Goal: Information Seeking & Learning: Learn about a topic

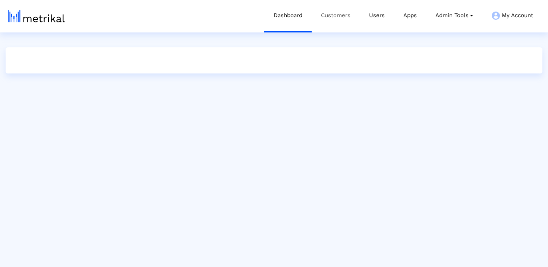
click at [319, 17] on link "Customers" at bounding box center [336, 15] width 48 height 31
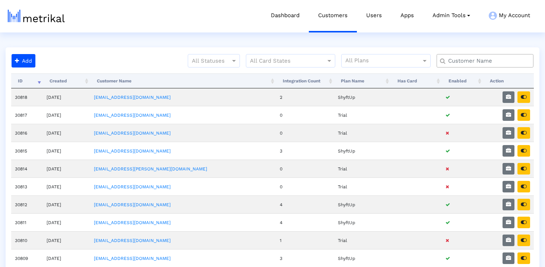
click at [462, 63] on input "text" at bounding box center [487, 61] width 88 height 8
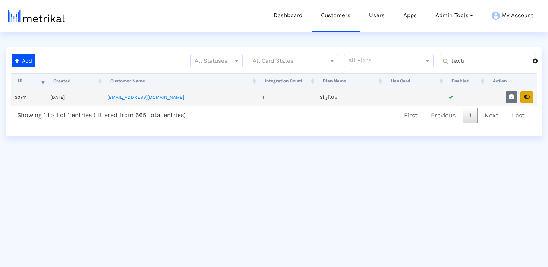
type input "textn"
click at [525, 98] on icon "button" at bounding box center [527, 96] width 6 height 5
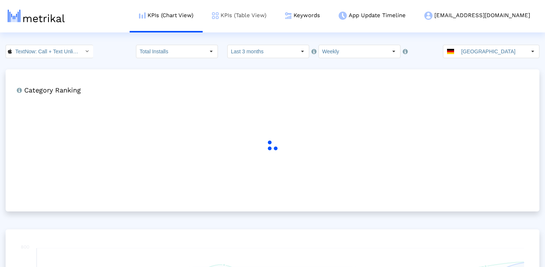
click at [276, 13] on link "KPIs (Table View)" at bounding box center [239, 15] width 73 height 31
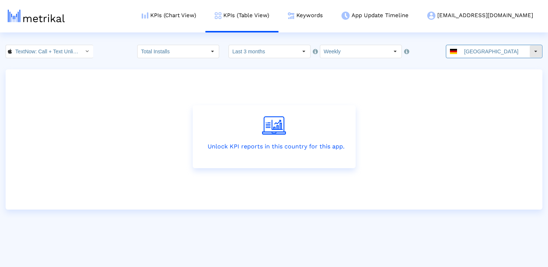
click at [485, 53] on input "[GEOGRAPHIC_DATA]" at bounding box center [495, 51] width 69 height 13
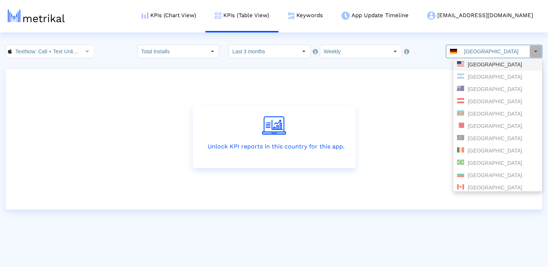
click at [473, 67] on div "[GEOGRAPHIC_DATA]" at bounding box center [497, 64] width 81 height 7
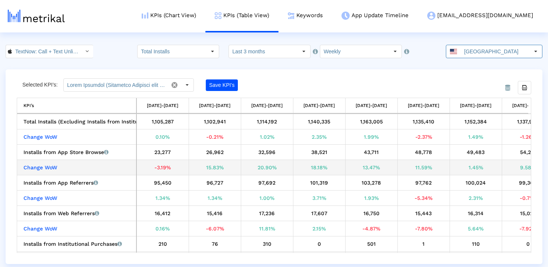
scroll to position [0, 287]
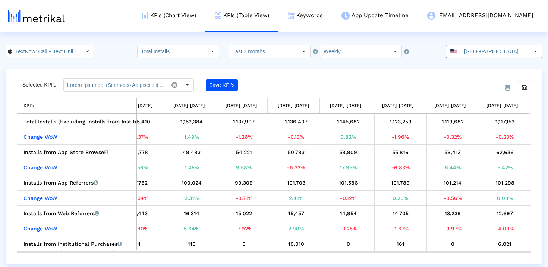
click at [47, 53] on input "TextNow: Call + Text Unlimited < 314716233 >" at bounding box center [45, 51] width 67 height 13
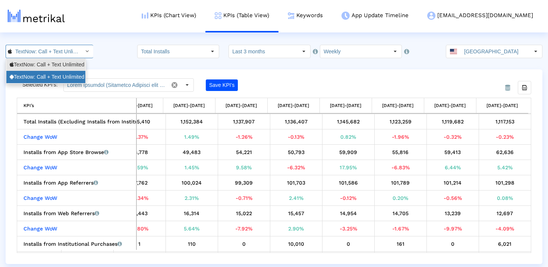
click at [47, 76] on div "TextNow: Call + Text Unlimited <com.enflick.android.TextNow>" at bounding box center [46, 76] width 72 height 7
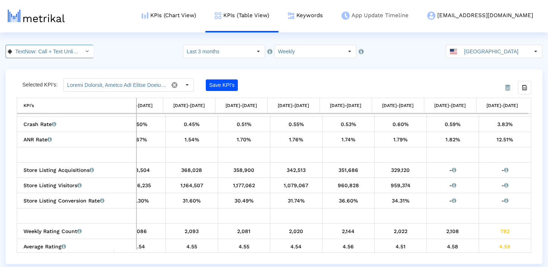
scroll to position [0, 94]
click at [70, 47] on input "TextNow: Call + Text Unlimited < com.enflick.android.TextNow >" at bounding box center [45, 51] width 67 height 13
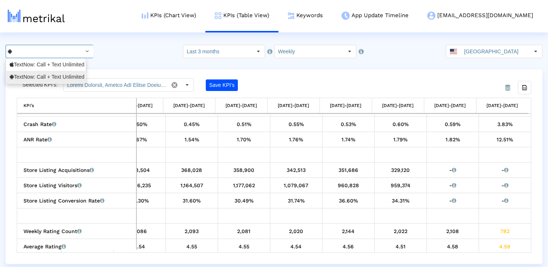
click at [66, 62] on div "TextNow: Call + Text Unlimited <314716233>" at bounding box center [46, 64] width 72 height 7
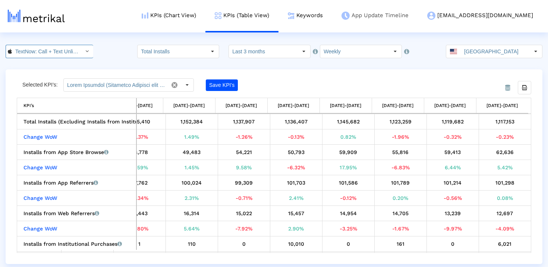
scroll to position [0, 52]
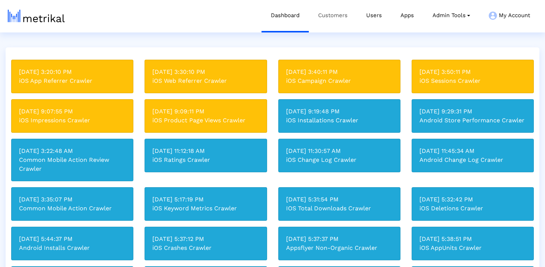
click at [328, 15] on link "Customers" at bounding box center [333, 15] width 48 height 31
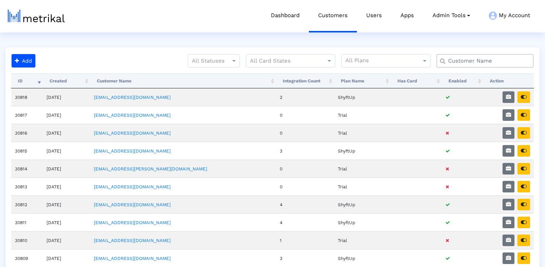
click at [494, 63] on input "text" at bounding box center [487, 61] width 88 height 8
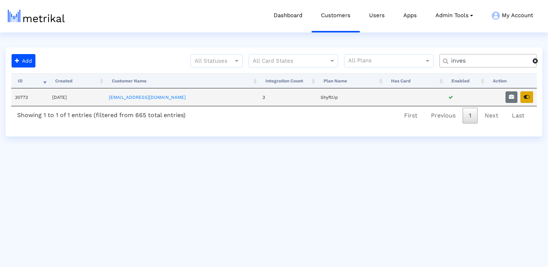
type input "inves"
click at [526, 102] on button "button" at bounding box center [526, 97] width 13 height 12
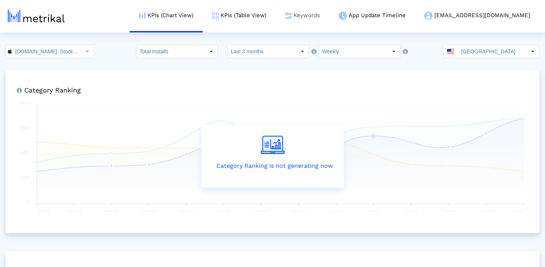
click at [330, 11] on link "Keywords" at bounding box center [303, 15] width 54 height 31
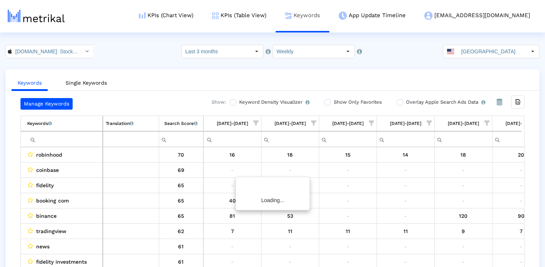
scroll to position [0, 433]
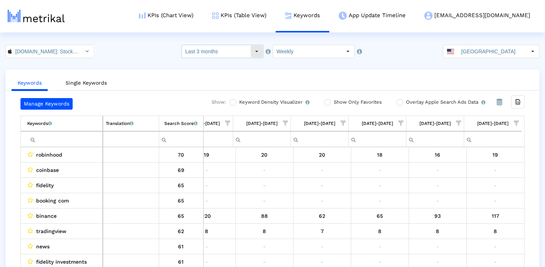
click at [232, 54] on input "Last 3 months" at bounding box center [216, 51] width 69 height 13
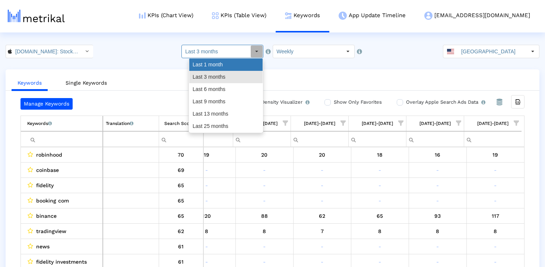
click at [227, 67] on div "Last 1 month" at bounding box center [225, 65] width 73 height 12
type input "Last 1 month"
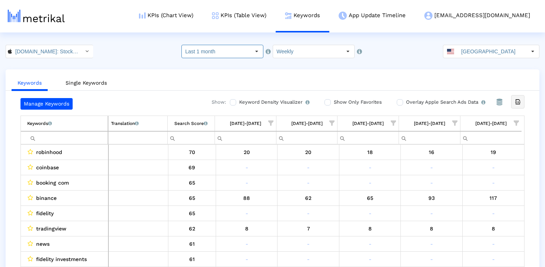
click at [515, 104] on icon "Export all data" at bounding box center [518, 101] width 7 height 7
click at [476, 57] on input "United States" at bounding box center [492, 51] width 69 height 13
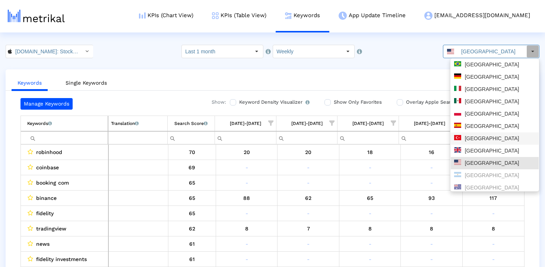
click at [477, 134] on div "Türkiye" at bounding box center [495, 138] width 88 height 12
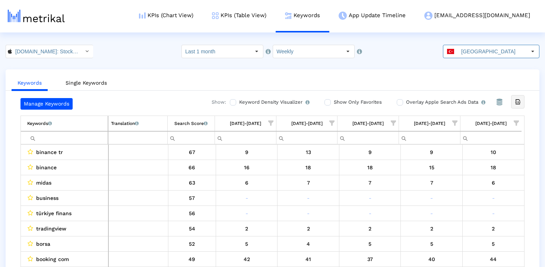
click at [522, 103] on div "Export all data" at bounding box center [518, 101] width 13 height 13
click at [481, 51] on input "Türkiye" at bounding box center [492, 51] width 69 height 13
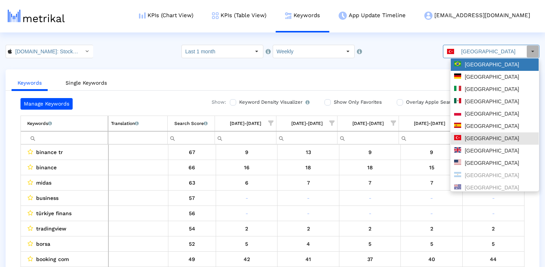
click at [474, 69] on div "Brazil" at bounding box center [495, 65] width 88 height 12
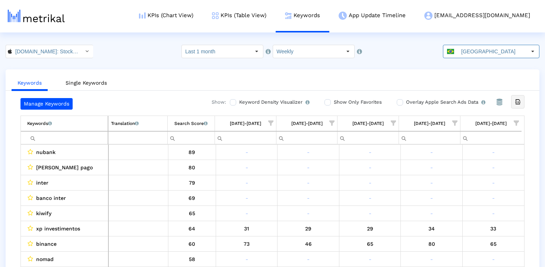
click at [517, 100] on icon "Export all data" at bounding box center [518, 101] width 7 height 7
click at [488, 43] on html "KPIs (Chart View) KPIs (Table View) Keywords App Update Timeline investing@shyf…" at bounding box center [272, 141] width 545 height 282
click at [487, 54] on input "Brazil" at bounding box center [492, 51] width 69 height 13
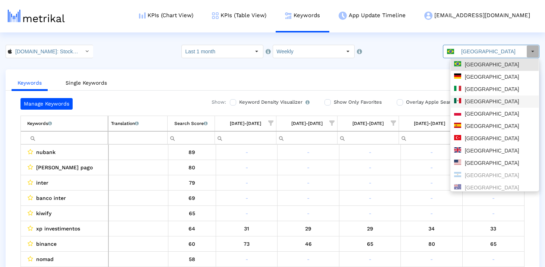
click at [490, 98] on div "Mexico" at bounding box center [495, 101] width 88 height 12
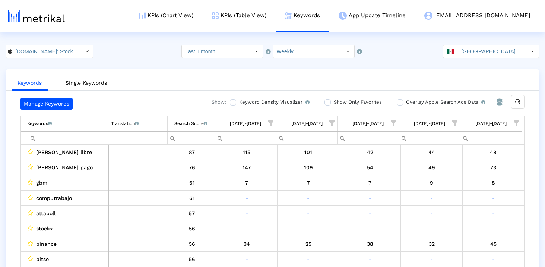
click at [503, 84] on ul "Keywords Single Keywords" at bounding box center [273, 82] width 534 height 18
click at [522, 100] on div "Export all data" at bounding box center [518, 101] width 13 height 13
click at [454, 53] on span at bounding box center [450, 51] width 7 height 5
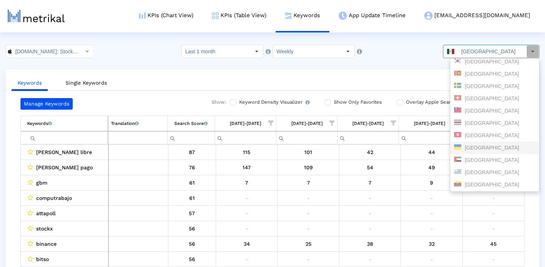
scroll to position [0, 0]
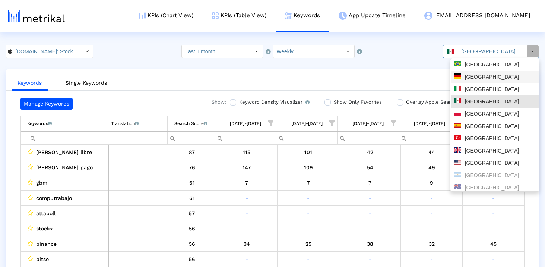
click at [489, 74] on div "Germany" at bounding box center [494, 76] width 81 height 7
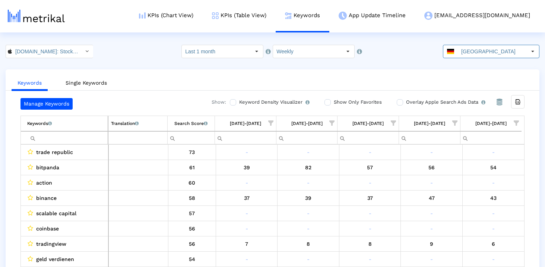
click at [385, 64] on crea-index "Investing.com: Stock Market < 909998122 > Select how far back from today you wo…" at bounding box center [272, 163] width 545 height 237
click at [519, 101] on icon "Export all data" at bounding box center [518, 101] width 7 height 7
click at [490, 54] on input "Germany" at bounding box center [492, 51] width 69 height 13
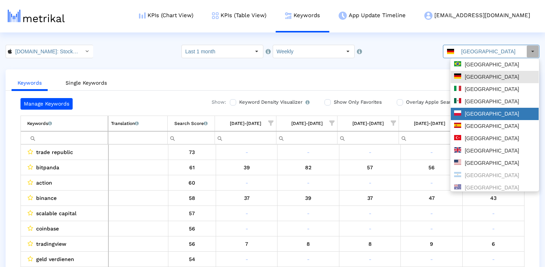
click at [477, 118] on div "Poland" at bounding box center [495, 114] width 88 height 12
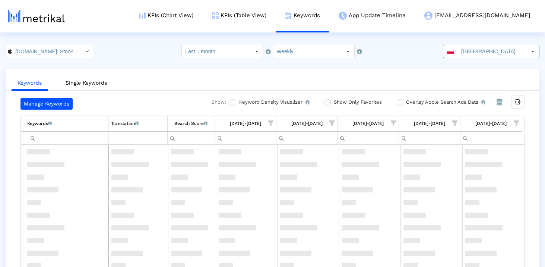
scroll to position [15, 0]
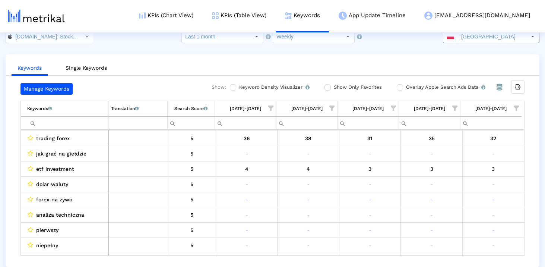
click at [518, 106] on span "Show filter options for column '08/17/25-08/23/25'" at bounding box center [516, 108] width 5 height 5
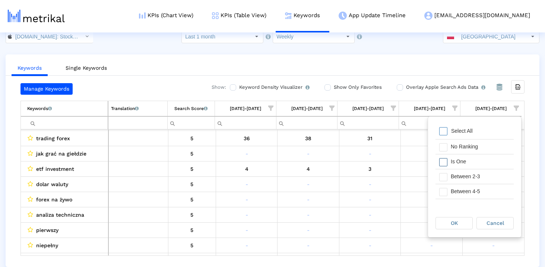
click at [444, 161] on span "Filter options" at bounding box center [444, 162] width 8 height 8
click at [463, 226] on div "OK" at bounding box center [454, 223] width 37 height 12
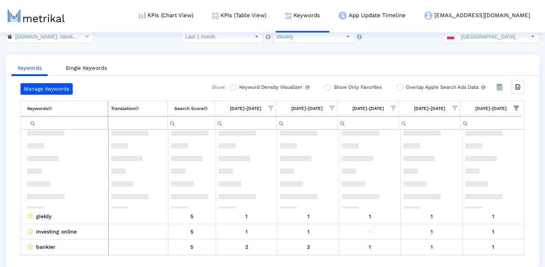
scroll to position [0, 0]
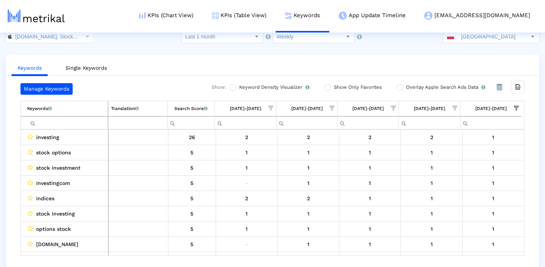
click at [516, 109] on span "Show filter options for column '08/17/25-08/23/25'" at bounding box center [516, 108] width 5 height 5
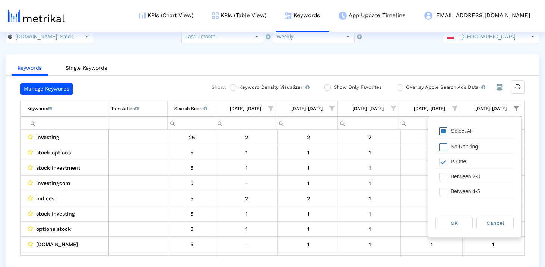
click at [444, 131] on span "Filter options" at bounding box center [444, 131] width 8 height 8
click at [445, 221] on div "OK" at bounding box center [454, 223] width 37 height 12
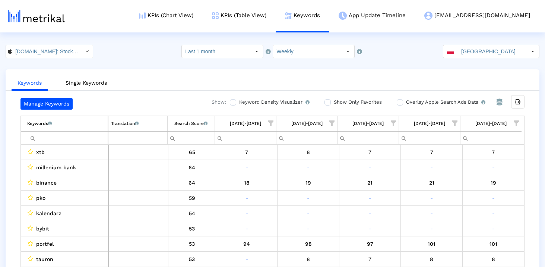
click at [50, 59] on crea-index "Investing.com: Stock Market < 909998122 > Select how far back from today you wo…" at bounding box center [272, 163] width 545 height 237
click at [50, 54] on input "[DOMAIN_NAME]: Stock Market < 909998122 >" at bounding box center [45, 51] width 67 height 13
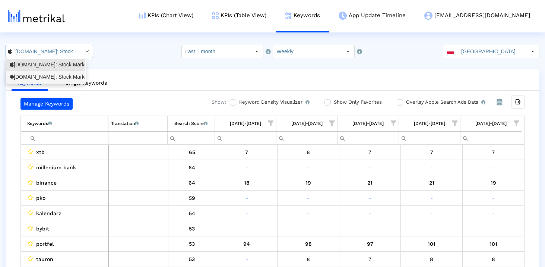
click at [46, 74] on div "Investing.com: Stock Market <com.fusionmedia.investing>" at bounding box center [46, 76] width 72 height 7
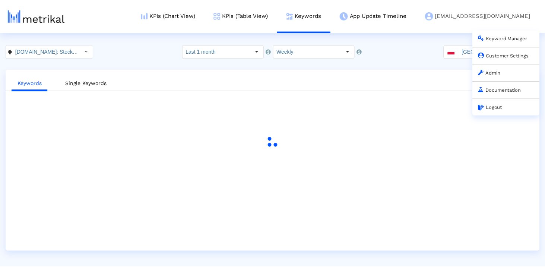
scroll to position [0, 84]
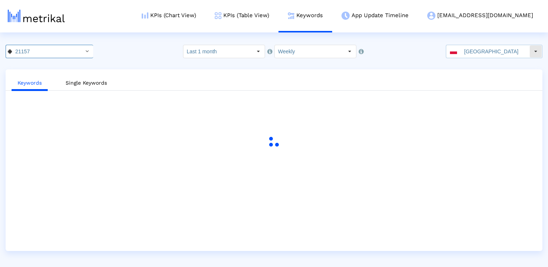
click at [490, 56] on input "[GEOGRAPHIC_DATA]" at bounding box center [495, 51] width 69 height 13
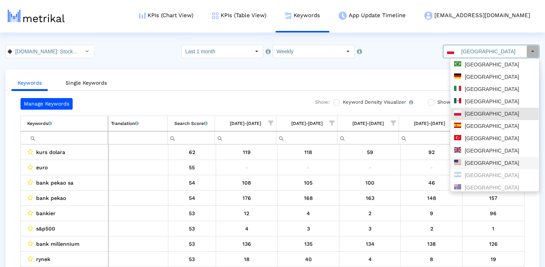
click at [488, 162] on div "[GEOGRAPHIC_DATA]" at bounding box center [494, 163] width 81 height 7
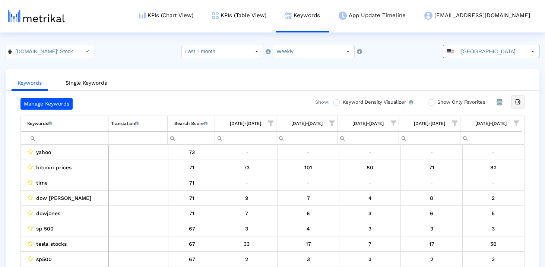
click at [523, 101] on div "Export all data" at bounding box center [518, 101] width 13 height 13
click at [454, 53] on span at bounding box center [450, 51] width 7 height 5
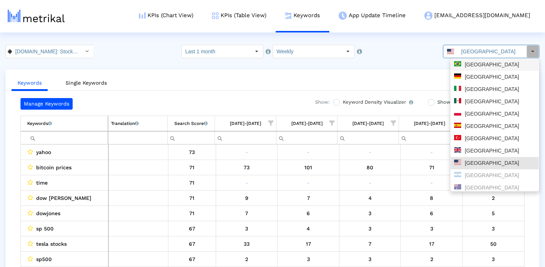
click at [476, 65] on div "[GEOGRAPHIC_DATA]" at bounding box center [494, 64] width 81 height 7
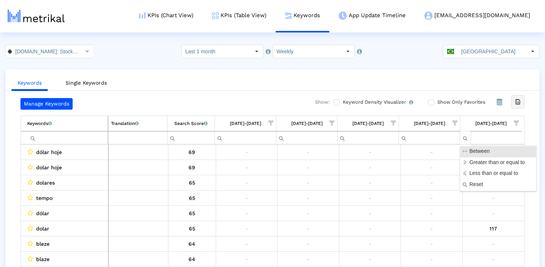
click at [518, 103] on icon "Export all data" at bounding box center [518, 101] width 7 height 7
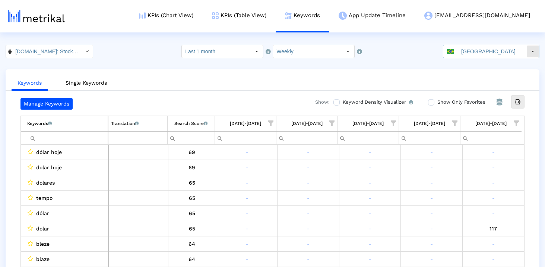
click at [520, 50] on input "[GEOGRAPHIC_DATA]" at bounding box center [492, 51] width 69 height 13
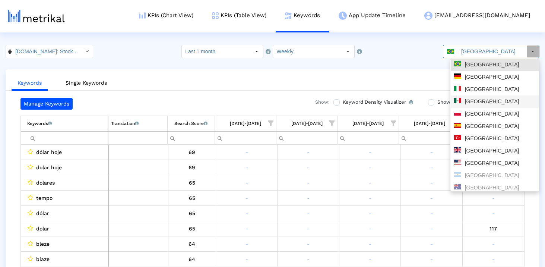
click at [486, 99] on div "[GEOGRAPHIC_DATA]" at bounding box center [494, 101] width 81 height 7
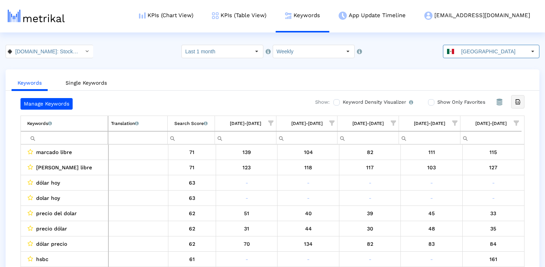
click at [518, 101] on icon "Export all data" at bounding box center [518, 101] width 7 height 7
click at [470, 53] on input "[GEOGRAPHIC_DATA]" at bounding box center [492, 51] width 69 height 13
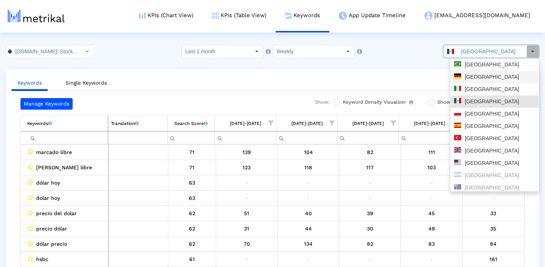
click at [473, 81] on div "[GEOGRAPHIC_DATA]" at bounding box center [495, 77] width 88 height 12
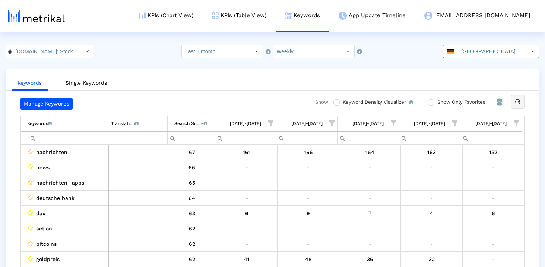
click at [519, 99] on icon "Export all data" at bounding box center [518, 101] width 7 height 7
drag, startPoint x: 137, startPoint y: 51, endPoint x: 198, endPoint y: 0, distance: 79.4
click at [137, 51] on div "Investing.com: Stock Market < com.fusionmedia.investing > Pull down to refresh.…" at bounding box center [272, 51] width 545 height 13
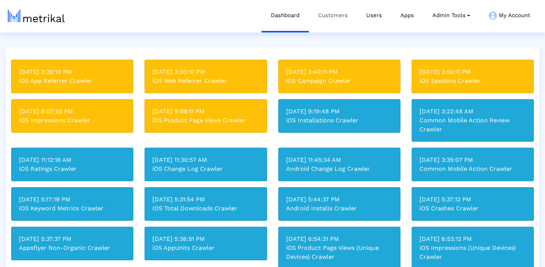
click at [327, 22] on link "Customers" at bounding box center [333, 15] width 48 height 31
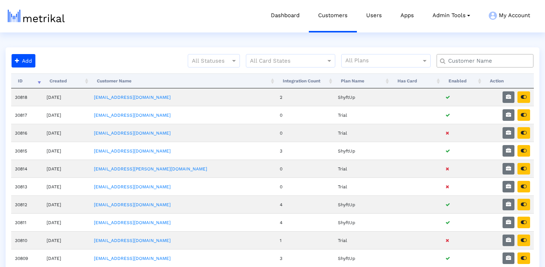
click at [467, 59] on input "text" at bounding box center [487, 61] width 88 height 8
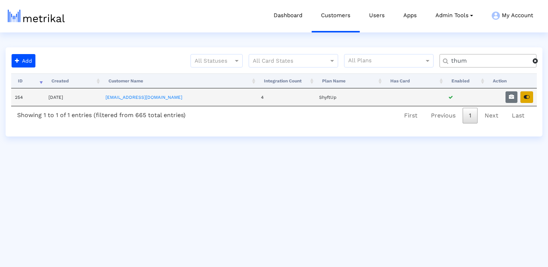
type input "thum"
click at [531, 100] on button "button" at bounding box center [526, 97] width 13 height 12
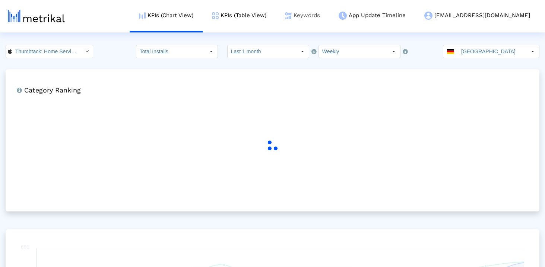
click at [309, 14] on link "Keywords" at bounding box center [303, 15] width 54 height 31
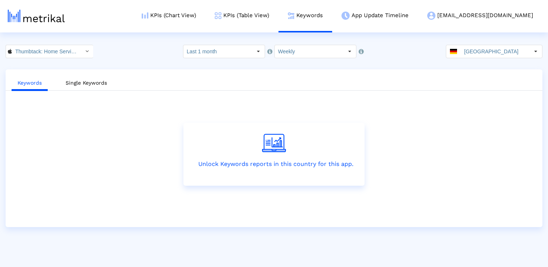
click at [473, 46] on input "[GEOGRAPHIC_DATA]" at bounding box center [495, 51] width 69 height 13
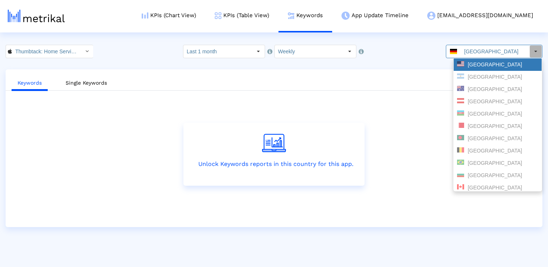
click at [473, 64] on div "United States" at bounding box center [497, 64] width 81 height 7
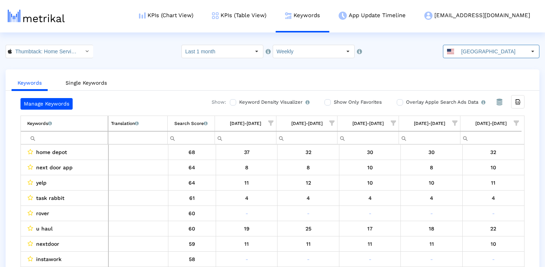
click at [71, 135] on input "Filter cell" at bounding box center [67, 138] width 81 height 12
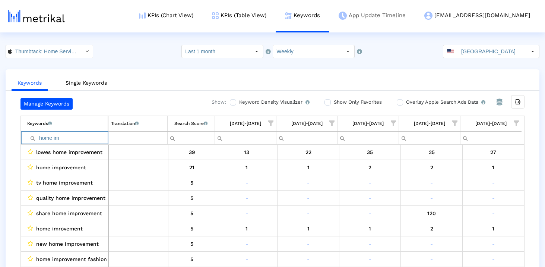
type input "home im"
click at [237, 48] on input "Last 1 month" at bounding box center [216, 51] width 69 height 13
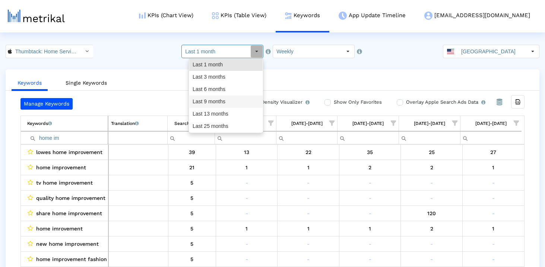
click at [229, 99] on div "Last 9 months" at bounding box center [225, 101] width 73 height 12
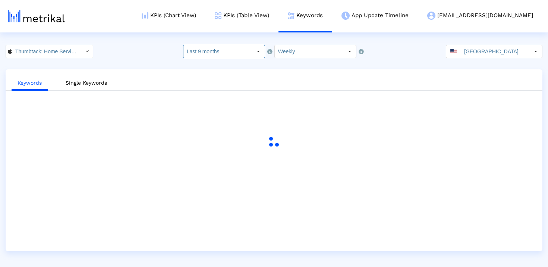
click at [237, 54] on input "Last 9 months" at bounding box center [217, 51] width 69 height 13
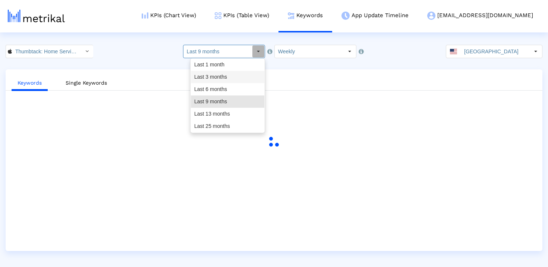
click at [236, 80] on div "Last 3 months" at bounding box center [227, 77] width 73 height 12
type input "Last 3 months"
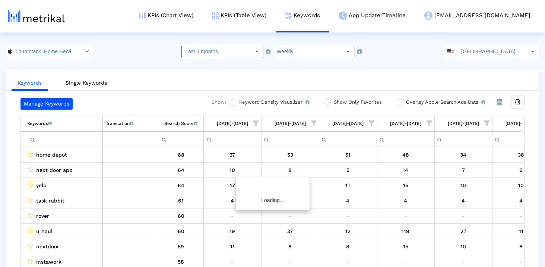
scroll to position [0, 433]
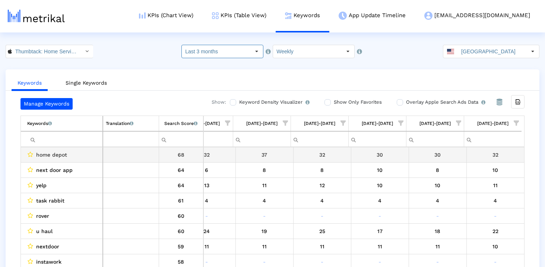
click at [88, 141] on input "Filter cell" at bounding box center [64, 139] width 75 height 12
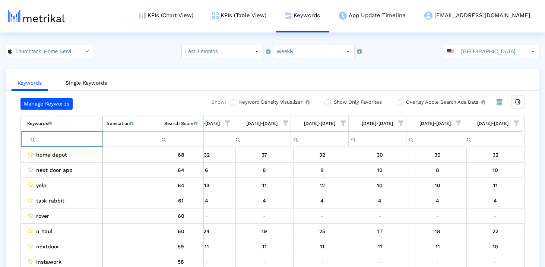
type input "h"
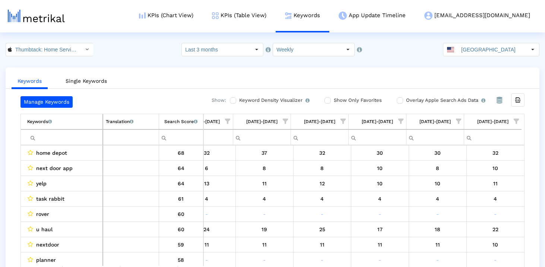
scroll to position [15, 0]
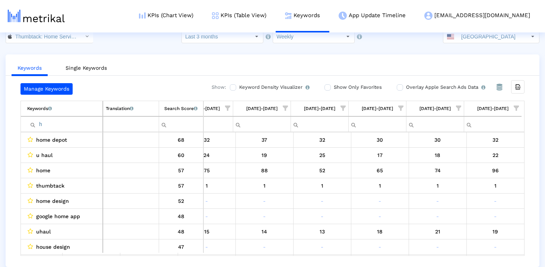
click at [75, 122] on input "h" at bounding box center [64, 124] width 75 height 12
type input "home improvement"
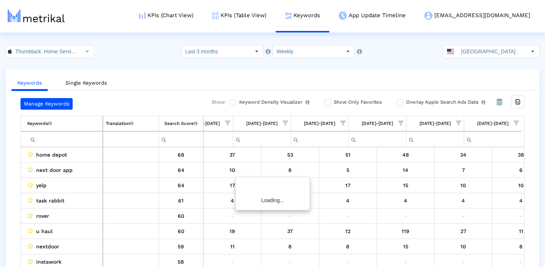
scroll to position [0, 433]
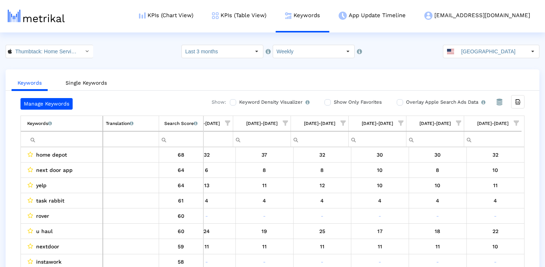
click at [50, 135] on input "Filter cell" at bounding box center [64, 139] width 75 height 12
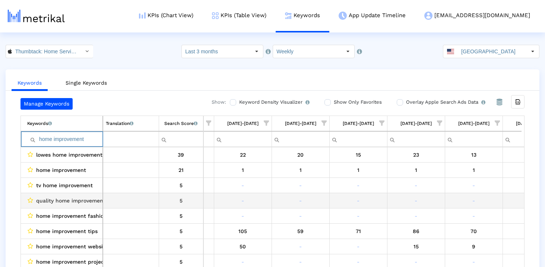
scroll to position [0, 0]
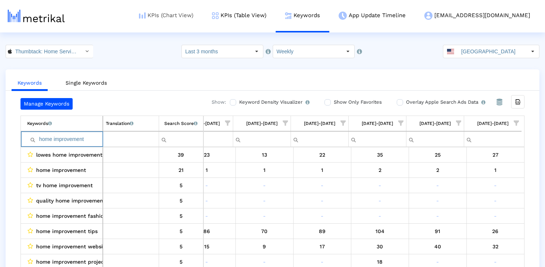
type input "home improvement"
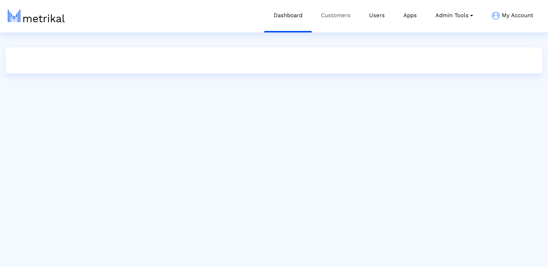
click at [333, 15] on link "Customers" at bounding box center [336, 15] width 48 height 31
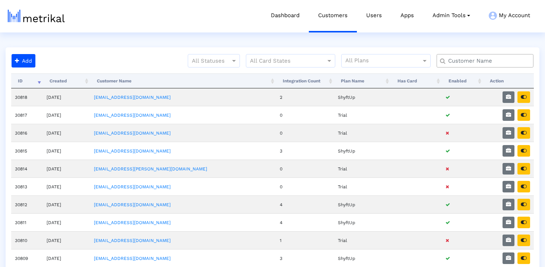
click at [479, 63] on input "text" at bounding box center [487, 61] width 88 height 8
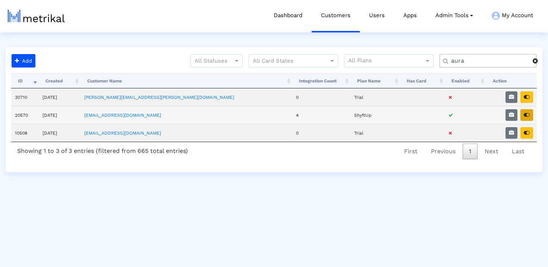
type input "aura"
click at [526, 115] on icon "button" at bounding box center [527, 114] width 6 height 5
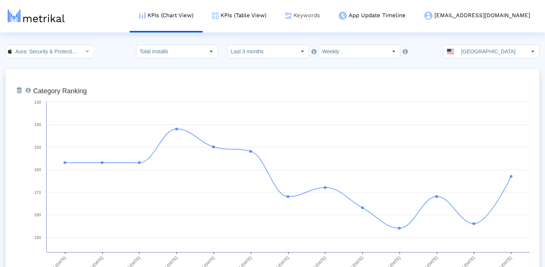
click at [330, 19] on link "Keywords" at bounding box center [303, 15] width 54 height 31
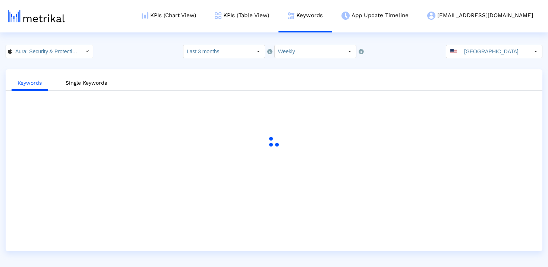
click at [53, 53] on input "Aura: Security & Protection < 1547735089 >" at bounding box center [45, 51] width 67 height 13
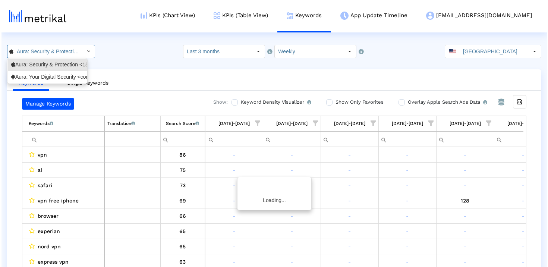
scroll to position [0, 433]
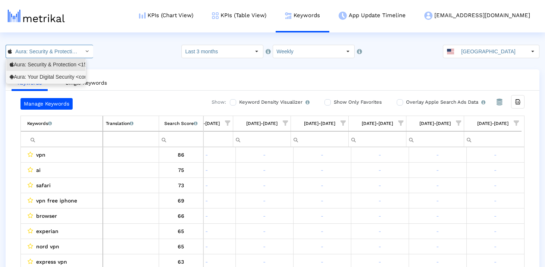
click at [42, 79] on div "Aura: Your Digital Security <com.aura.suite>" at bounding box center [46, 76] width 72 height 7
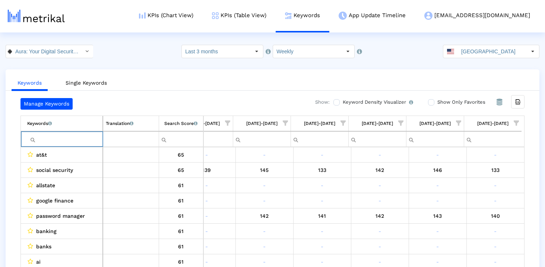
click at [53, 139] on input "Filter cell" at bounding box center [64, 139] width 75 height 12
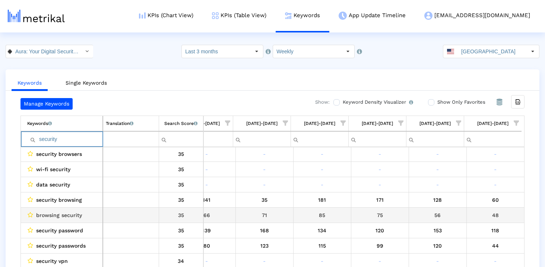
scroll to position [371, 0]
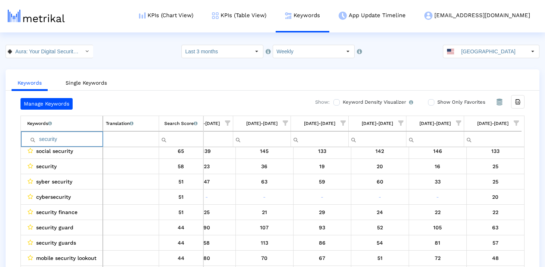
click at [48, 141] on input "security" at bounding box center [64, 139] width 75 height 12
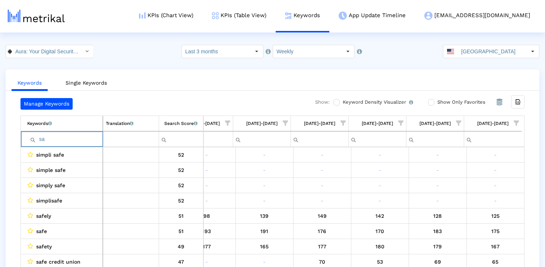
type input "s"
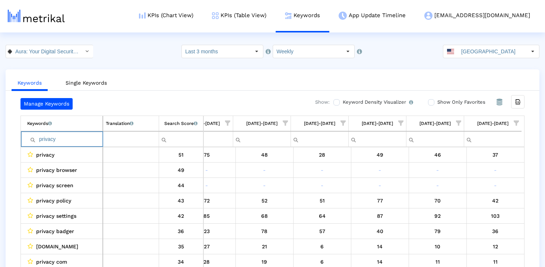
click at [84, 135] on input "privacy" at bounding box center [64, 139] width 75 height 12
type input "monitor"
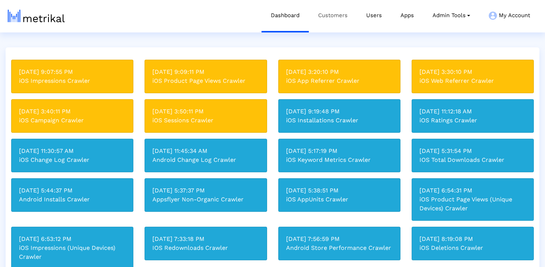
click at [310, 21] on link "Customers" at bounding box center [333, 15] width 48 height 31
click at [326, 16] on link "Customers" at bounding box center [333, 15] width 48 height 31
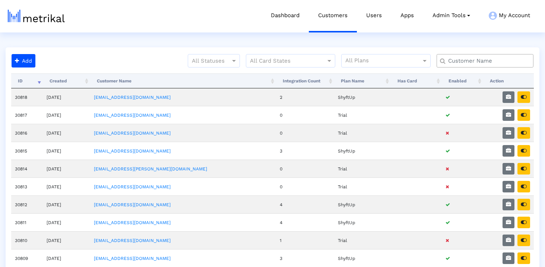
click at [475, 64] on input "text" at bounding box center [487, 61] width 88 height 8
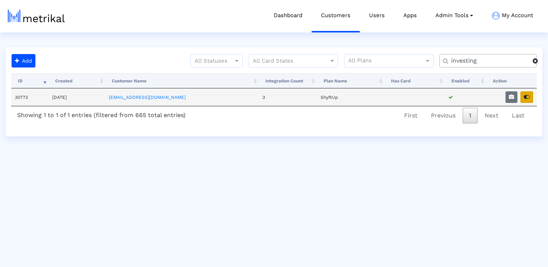
type input "investing"
click at [525, 98] on icon "button" at bounding box center [527, 96] width 6 height 5
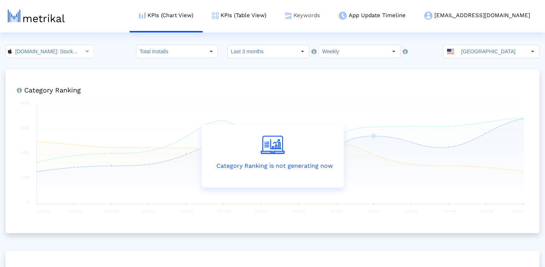
click at [330, 19] on link "Keywords" at bounding box center [303, 15] width 54 height 31
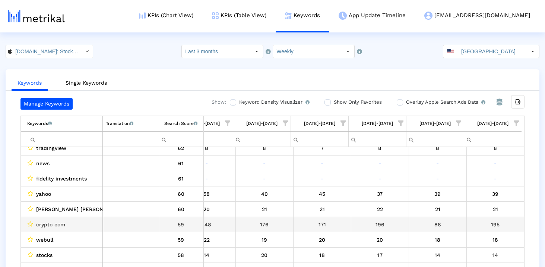
scroll to position [108, 433]
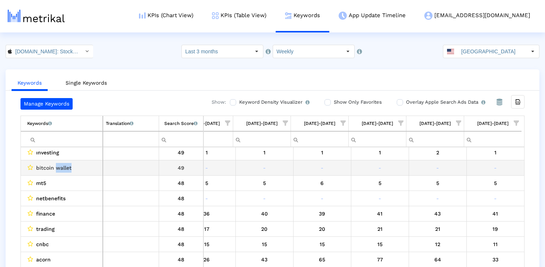
drag, startPoint x: 55, startPoint y: 166, endPoint x: 81, endPoint y: 166, distance: 26.1
click at [81, 166] on div "bitcoin wallet" at bounding box center [63, 168] width 73 height 10
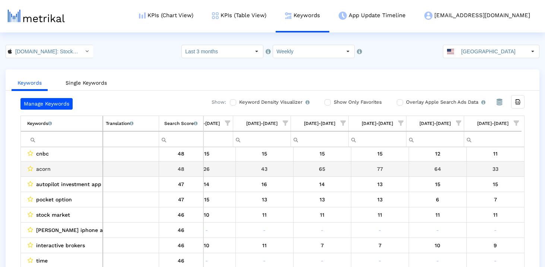
click at [81, 170] on div "acorn" at bounding box center [63, 169] width 73 height 10
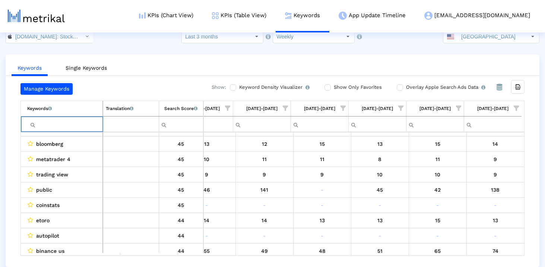
click at [50, 121] on input "Filter cell" at bounding box center [64, 124] width 75 height 12
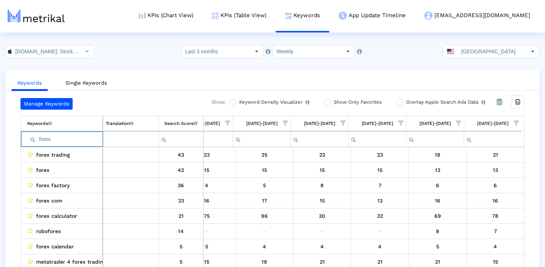
click at [65, 135] on input "forex" at bounding box center [64, 139] width 75 height 12
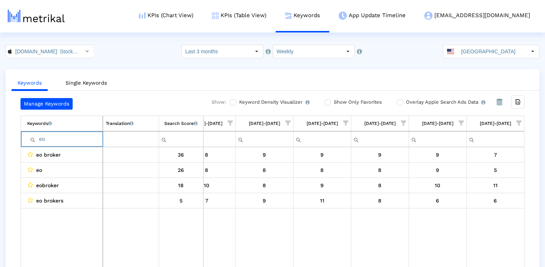
click at [82, 142] on input "eo" at bounding box center [64, 139] width 75 height 12
type input "mt5"
click at [473, 52] on input "[GEOGRAPHIC_DATA]" at bounding box center [492, 51] width 69 height 13
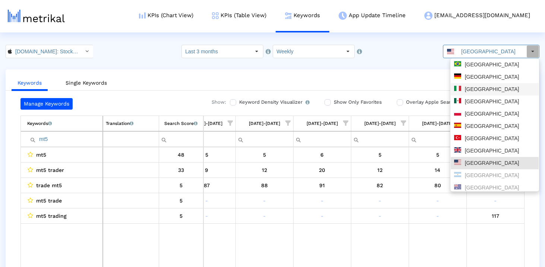
click at [493, 79] on div "[GEOGRAPHIC_DATA]" at bounding box center [494, 76] width 81 height 7
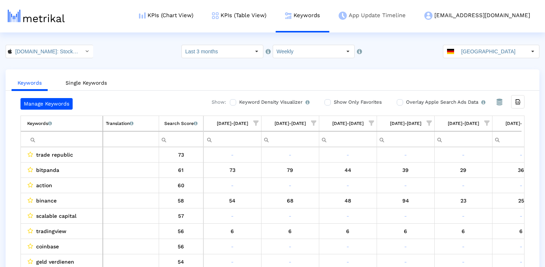
scroll to position [0, 433]
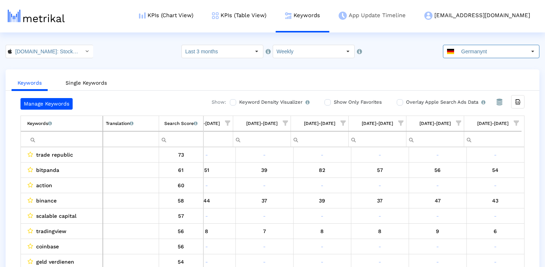
type input "Germanyn"
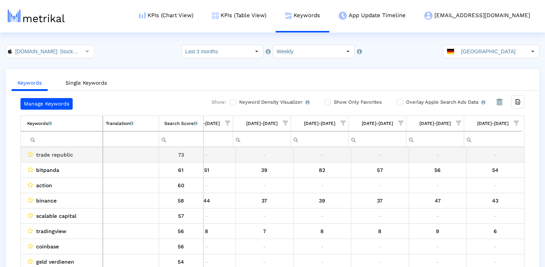
click at [50, 149] on td "trade republic" at bounding box center [62, 154] width 82 height 15
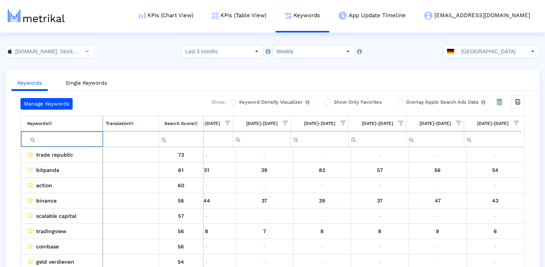
click at [50, 136] on input "Filter cell" at bounding box center [64, 139] width 75 height 12
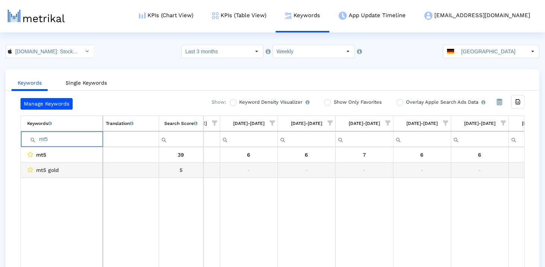
scroll to position [0, 430]
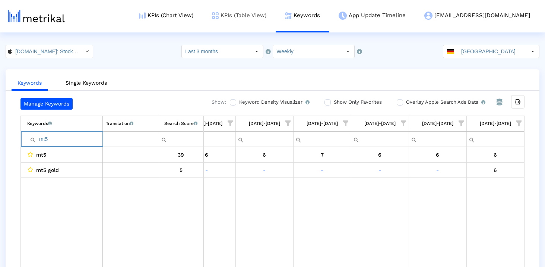
type input "mt5"
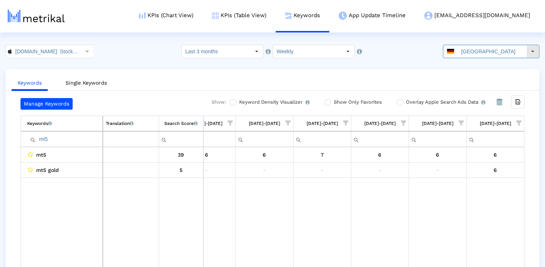
click at [469, 57] on input "[GEOGRAPHIC_DATA]" at bounding box center [492, 51] width 69 height 13
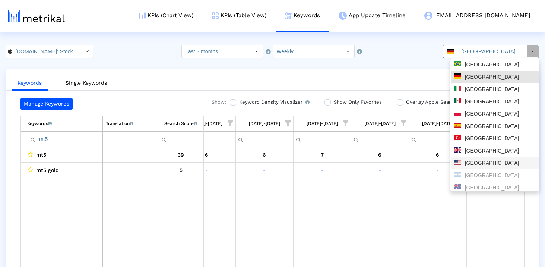
click at [473, 160] on div "[GEOGRAPHIC_DATA]" at bounding box center [494, 163] width 81 height 7
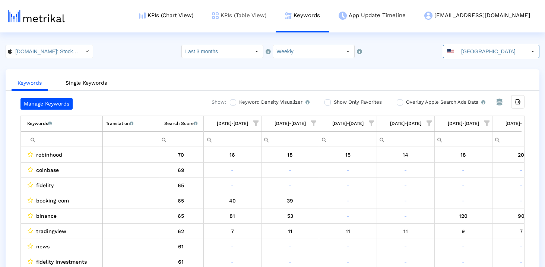
scroll to position [0, 433]
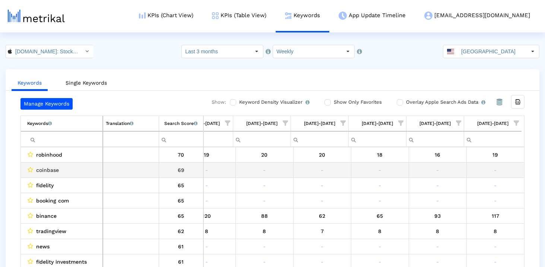
click at [53, 169] on span "coinbase" at bounding box center [47, 170] width 23 height 10
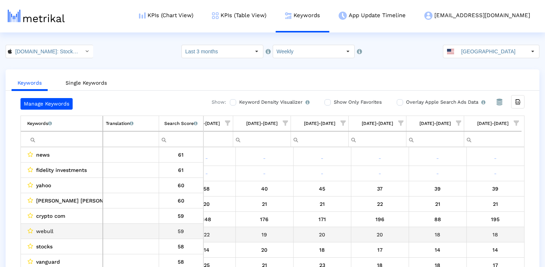
scroll to position [92, 433]
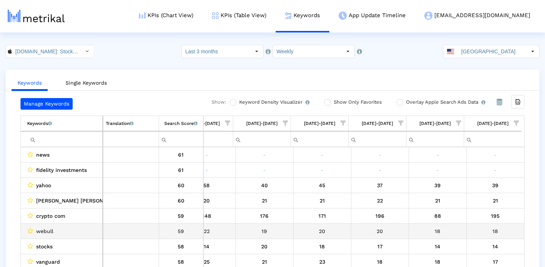
click at [47, 230] on span "webull" at bounding box center [44, 231] width 17 height 10
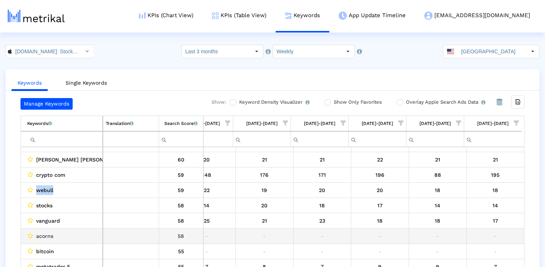
scroll to position [134, 0]
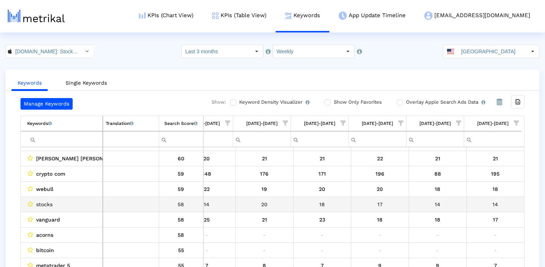
click at [43, 204] on span "stocks" at bounding box center [44, 204] width 16 height 10
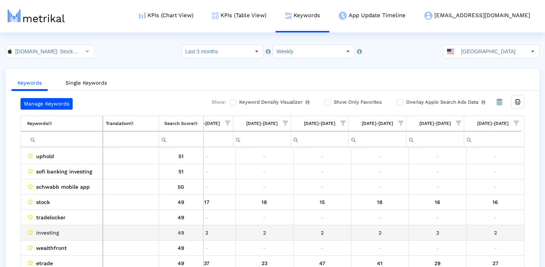
scroll to position [405, 433]
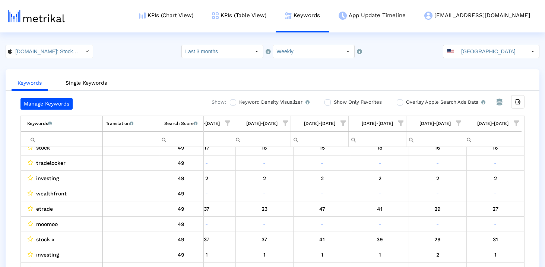
click at [46, 141] on input "Filter cell" at bounding box center [64, 139] width 75 height 12
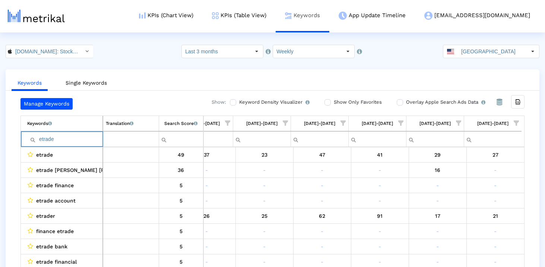
type input "etrade"
click at [69, 144] on input "etrade" at bounding box center [64, 139] width 75 height 12
click at [95, 81] on link "Single Keywords" at bounding box center [86, 83] width 53 height 14
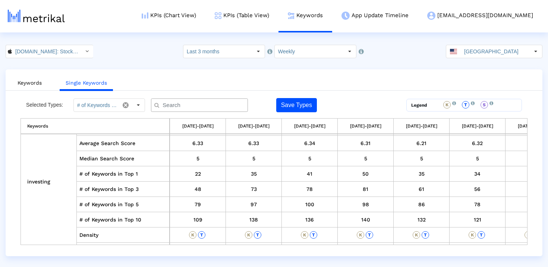
scroll to position [546, 0]
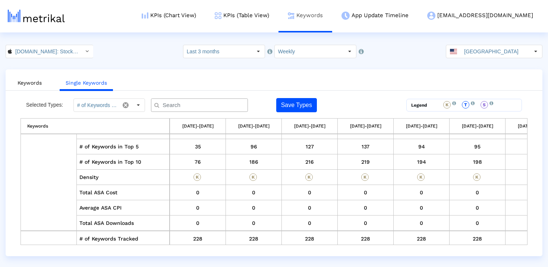
click at [332, 11] on link "Keywords" at bounding box center [306, 15] width 54 height 31
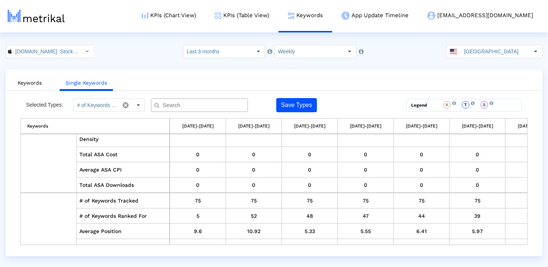
scroll to position [3585, 0]
click at [475, 59] on crea-index "Investing.com: Stock Market < 909998122 > Select how far back from today you wo…" at bounding box center [274, 150] width 548 height 211
click at [475, 58] on crea-index "Investing.com: Stock Market < 909998122 > Select how far back from today you wo…" at bounding box center [274, 150] width 548 height 211
click at [475, 53] on input "[GEOGRAPHIC_DATA]" at bounding box center [495, 51] width 69 height 13
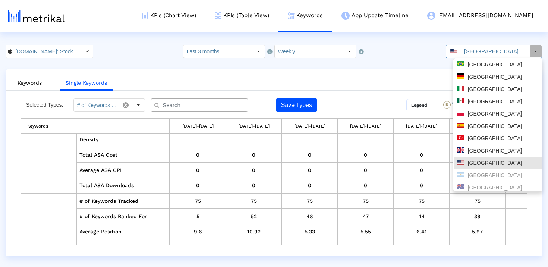
click at [394, 84] on ul "Keywords Single Keywords" at bounding box center [274, 82] width 537 height 18
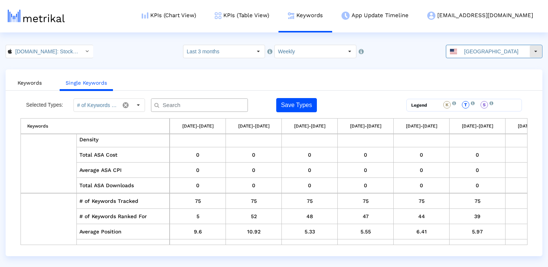
click at [471, 57] on input "[GEOGRAPHIC_DATA]" at bounding box center [495, 51] width 69 height 13
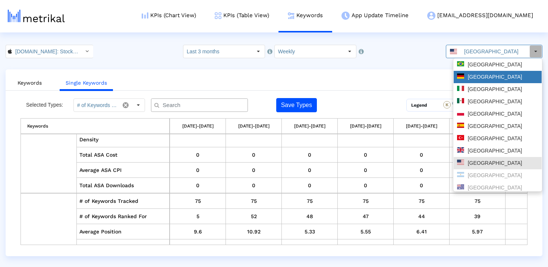
click at [479, 78] on div "[GEOGRAPHIC_DATA]" at bounding box center [497, 76] width 81 height 7
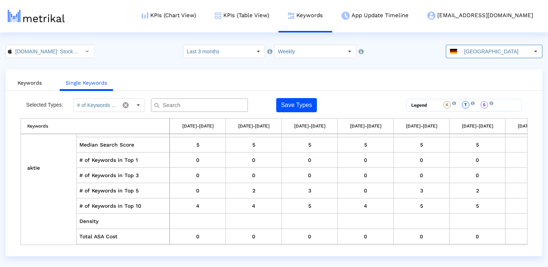
scroll to position [1780, 0]
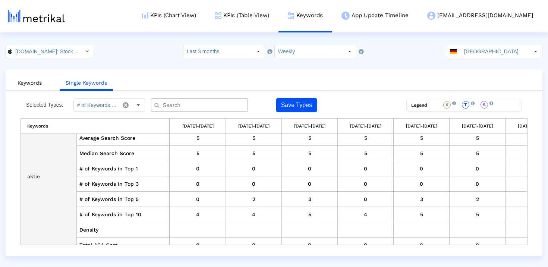
click at [37, 175] on td "aktie" at bounding box center [49, 176] width 56 height 214
copy td "aktie"
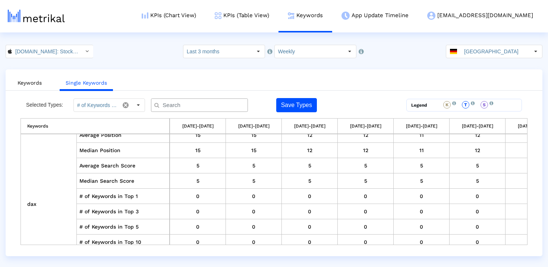
scroll to position [3481, 0]
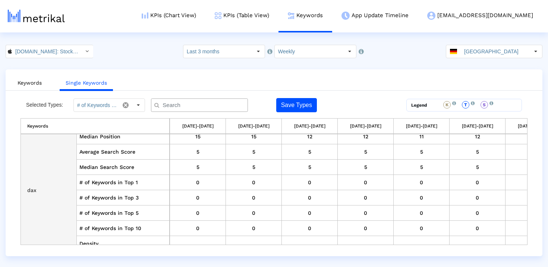
click at [32, 187] on td "dax" at bounding box center [49, 190] width 56 height 214
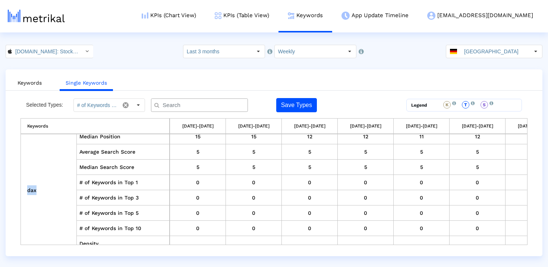
copy td "dax"
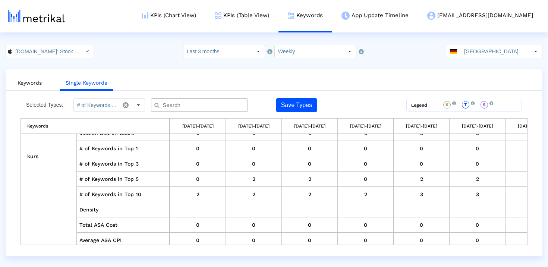
scroll to position [4784, 0]
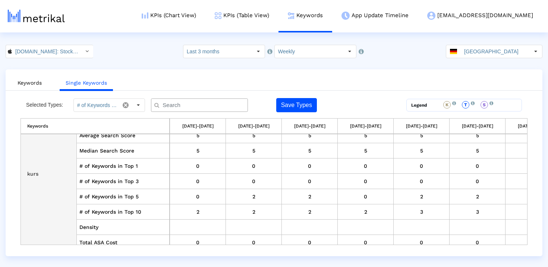
click at [32, 172] on td "kurs" at bounding box center [49, 174] width 56 height 214
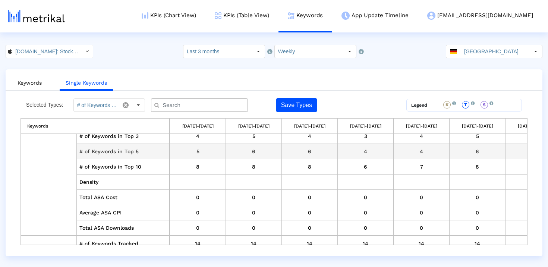
scroll to position [6543, 0]
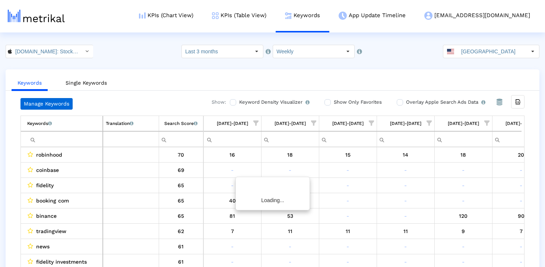
scroll to position [0, 433]
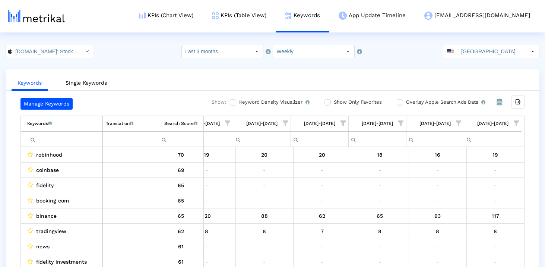
click at [62, 132] on td "Filter cell" at bounding box center [62, 139] width 82 height 16
click at [61, 136] on input "Filter cell" at bounding box center [64, 139] width 75 height 12
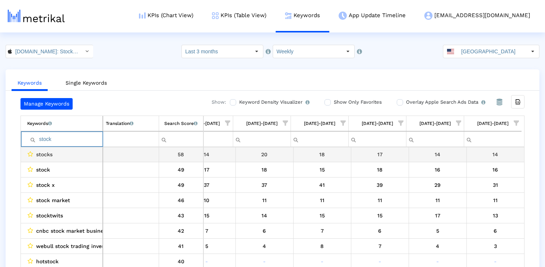
click at [62, 143] on input "stock" at bounding box center [64, 139] width 75 height 12
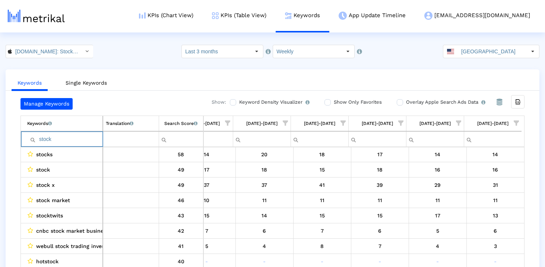
click at [62, 143] on input "stock" at bounding box center [64, 139] width 75 height 12
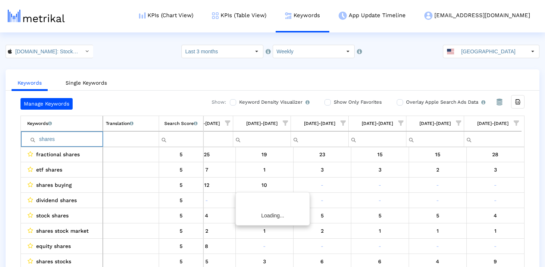
scroll to position [0, 0]
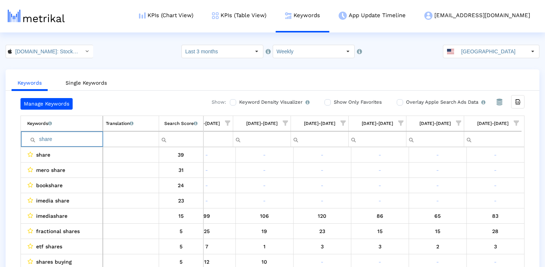
click at [67, 139] on input "share" at bounding box center [64, 139] width 75 height 12
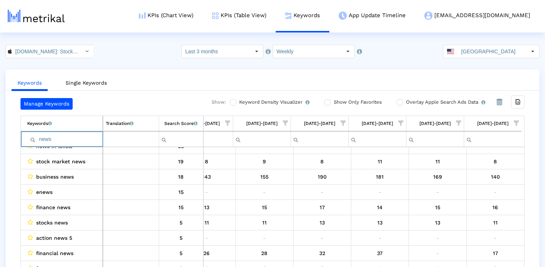
click at [55, 139] on input "news" at bounding box center [64, 139] width 75 height 12
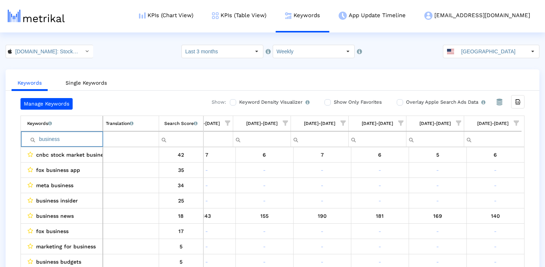
click at [53, 140] on input "business" at bounding box center [64, 139] width 75 height 12
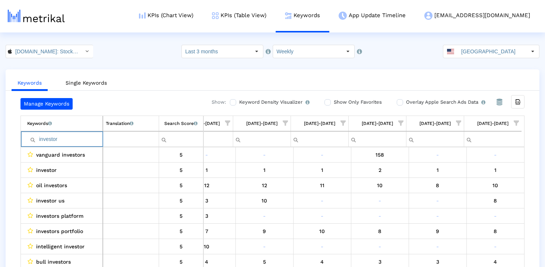
click at [52, 138] on input "investor" at bounding box center [64, 139] width 75 height 12
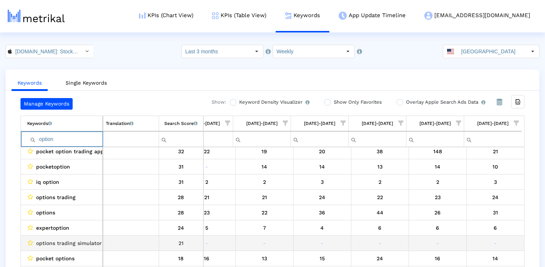
scroll to position [61, 0]
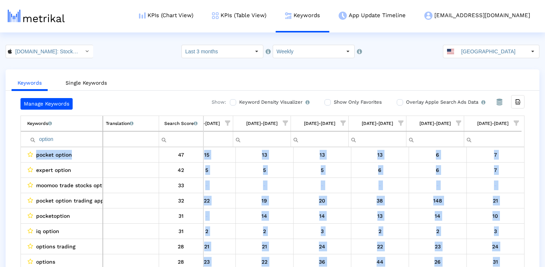
drag, startPoint x: 73, startPoint y: 152, endPoint x: 18, endPoint y: 152, distance: 55.6
click at [18, 152] on div "Manage Keywords Show: Keyword Density Visualizer Turn this on to view where and…" at bounding box center [273, 184] width 534 height 173
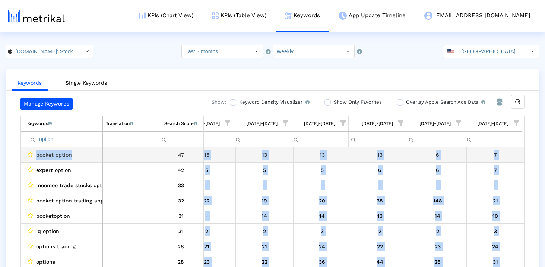
click at [37, 152] on span "pocket option" at bounding box center [54, 155] width 36 height 10
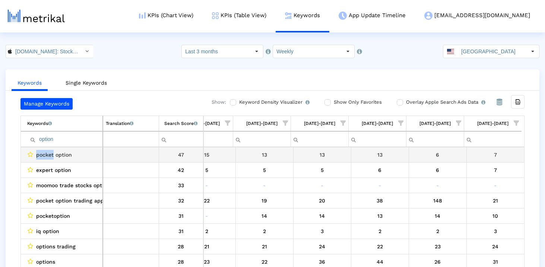
click at [37, 152] on span "pocket option" at bounding box center [54, 155] width 36 height 10
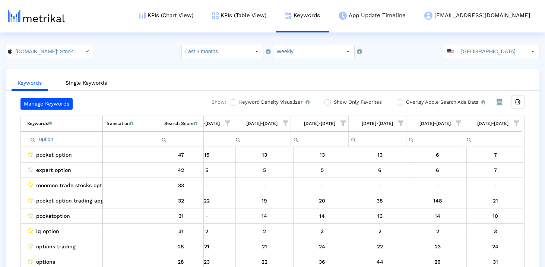
click at [62, 140] on input "option" at bounding box center [64, 139] width 75 height 12
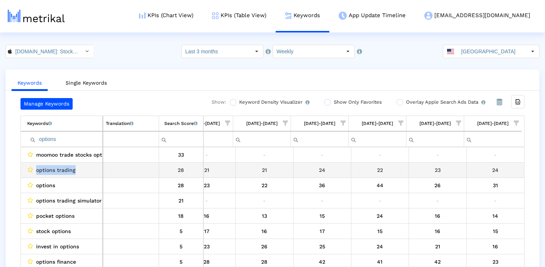
drag, startPoint x: 86, startPoint y: 170, endPoint x: 34, endPoint y: 170, distance: 52.2
click at [34, 170] on div "options trading" at bounding box center [63, 170] width 73 height 10
copy div "options trading"
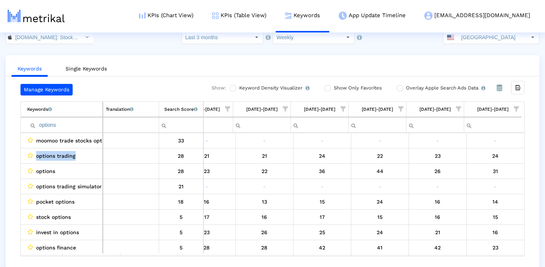
scroll to position [15, 0]
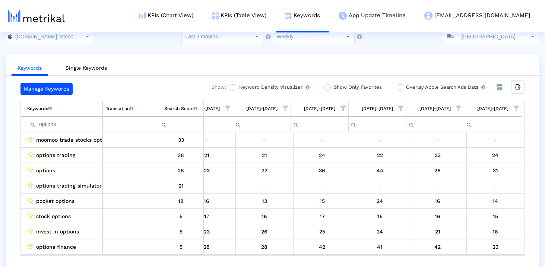
click at [85, 125] on input "options" at bounding box center [64, 124] width 75 height 12
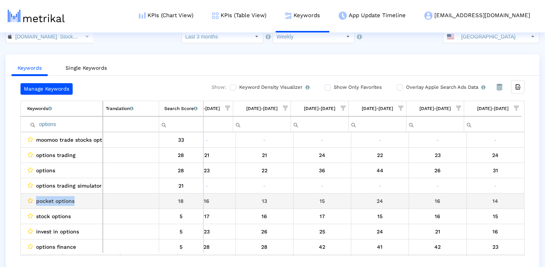
drag, startPoint x: 79, startPoint y: 201, endPoint x: 29, endPoint y: 201, distance: 50.0
click at [29, 201] on div "pocket options" at bounding box center [63, 201] width 73 height 10
copy div "pocket options"
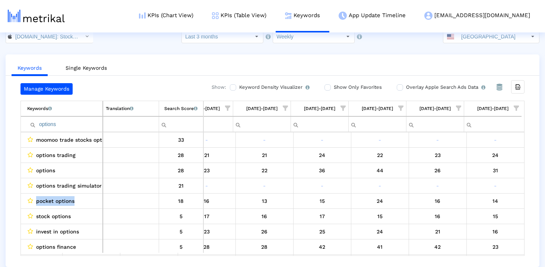
click at [80, 119] on input "options" at bounding box center [64, 124] width 75 height 12
click at [76, 125] on input "options" at bounding box center [64, 124] width 75 height 12
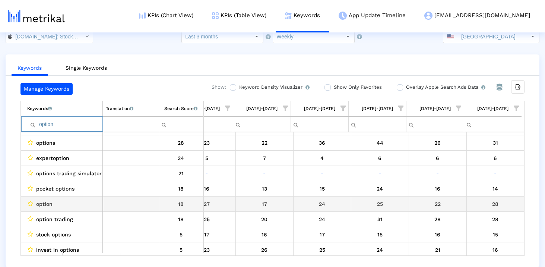
scroll to position [114, 0]
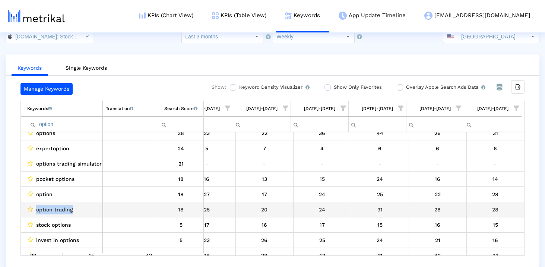
drag, startPoint x: 82, startPoint y: 211, endPoint x: 31, endPoint y: 211, distance: 50.3
click at [31, 211] on div "option trading" at bounding box center [63, 210] width 73 height 10
copy div "option trading"
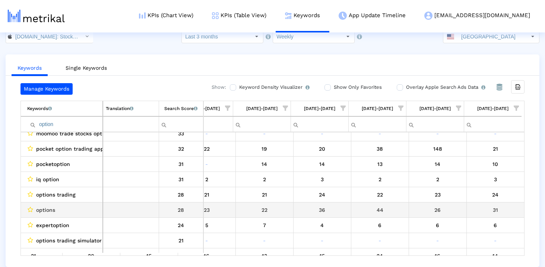
scroll to position [38, 0]
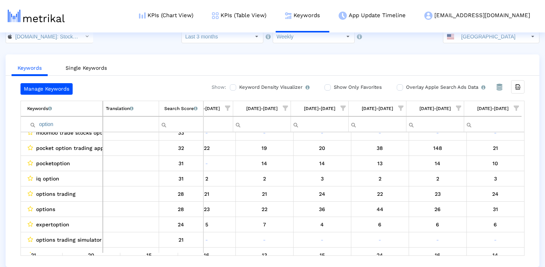
click at [62, 124] on input "option" at bounding box center [64, 124] width 75 height 12
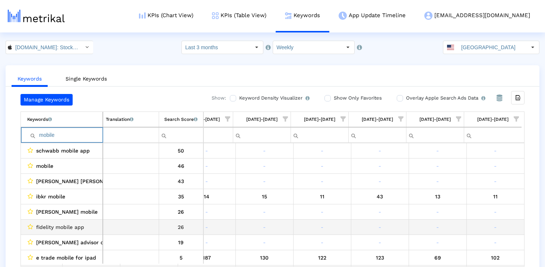
scroll to position [1, 0]
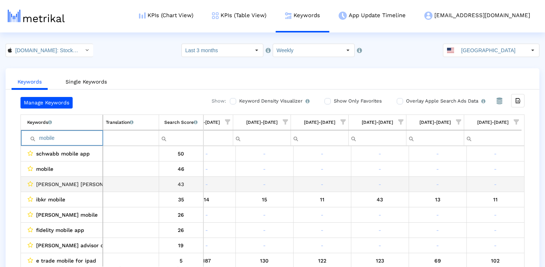
click at [76, 181] on span "[PERSON_NAME] [PERSON_NAME] mobile app" at bounding box center [94, 184] width 117 height 10
click at [60, 196] on span "ibkr mobile" at bounding box center [50, 200] width 29 height 10
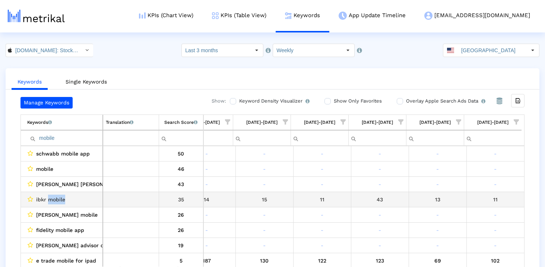
click at [60, 196] on span "ibkr mobile" at bounding box center [50, 200] width 29 height 10
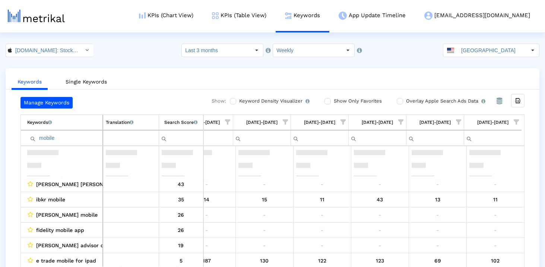
scroll to position [0, 0]
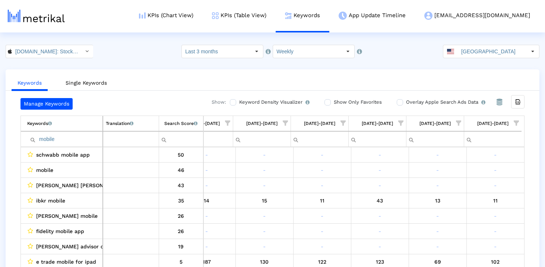
click at [68, 139] on input "mobile" at bounding box center [64, 139] width 75 height 12
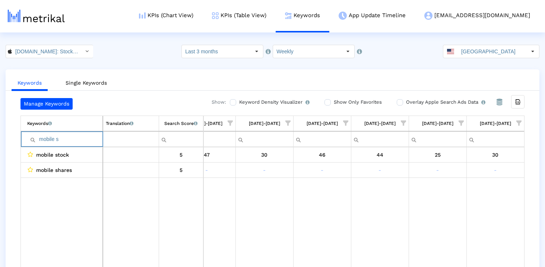
type input "mobile s"
click at [472, 46] on input "[GEOGRAPHIC_DATA]" at bounding box center [492, 51] width 69 height 13
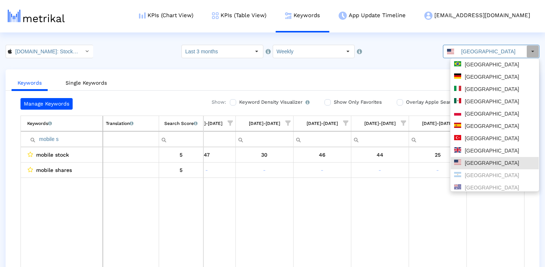
click at [415, 90] on div "Keywords Single Keywords Manage Keywords Show: Keyword Density Visualizer Turn …" at bounding box center [273, 175] width 534 height 213
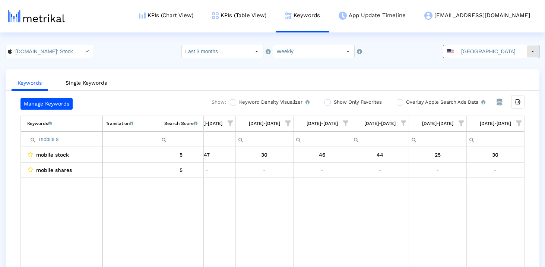
click at [498, 55] on input "[GEOGRAPHIC_DATA]" at bounding box center [492, 51] width 69 height 13
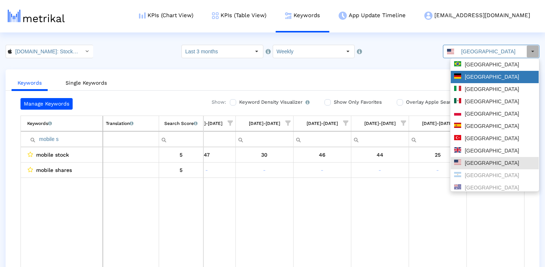
click at [481, 80] on div "[GEOGRAPHIC_DATA]" at bounding box center [494, 76] width 81 height 7
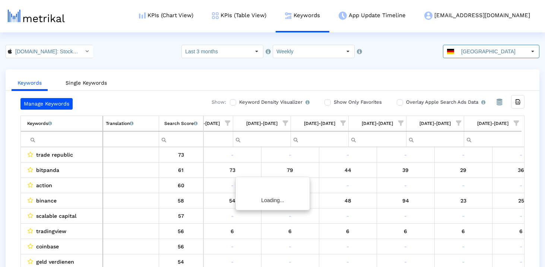
scroll to position [0, 433]
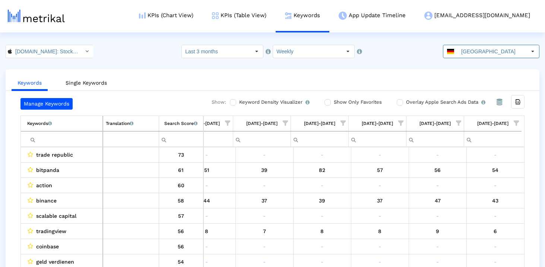
click at [70, 137] on input "Filter cell" at bounding box center [64, 139] width 75 height 12
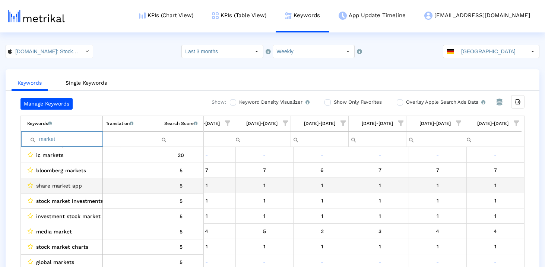
scroll to position [76, 0]
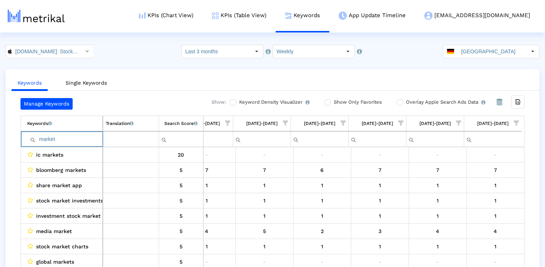
click at [76, 141] on input "market" at bounding box center [64, 139] width 75 height 12
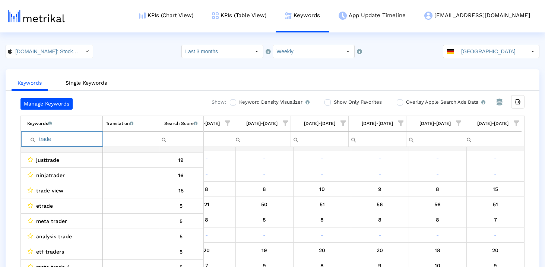
scroll to position [149, 0]
click at [54, 137] on input "trade" at bounding box center [64, 139] width 75 height 12
paste input "akti"
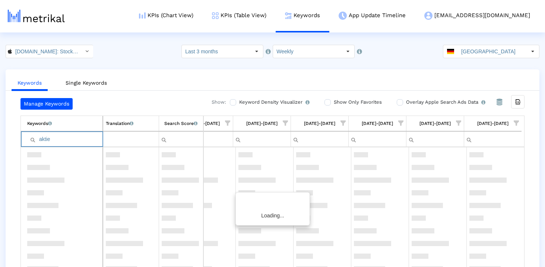
scroll to position [0, 0]
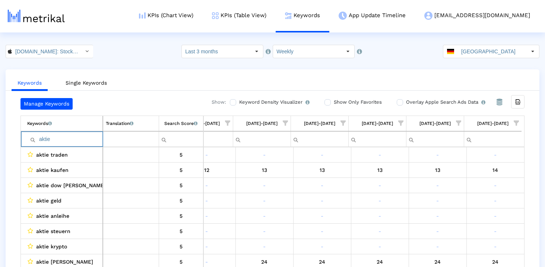
click at [71, 137] on input "aktie" at bounding box center [64, 139] width 75 height 12
paste input "dax"
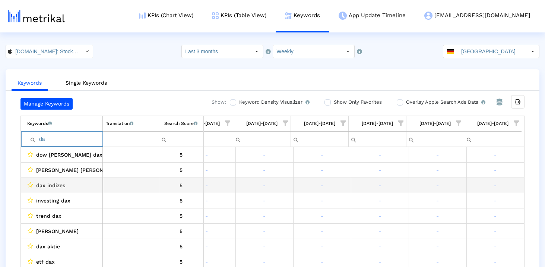
type input "d"
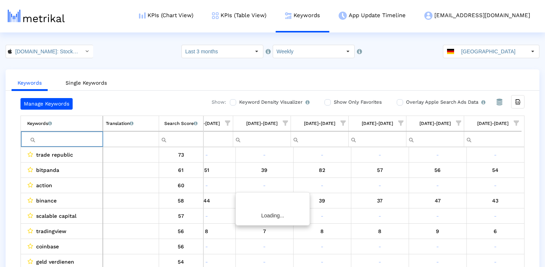
click at [3, 202] on div "Keywords Single Keywords Manage Keywords Show: Keyword Density Visualizer Turn …" at bounding box center [272, 175] width 545 height 213
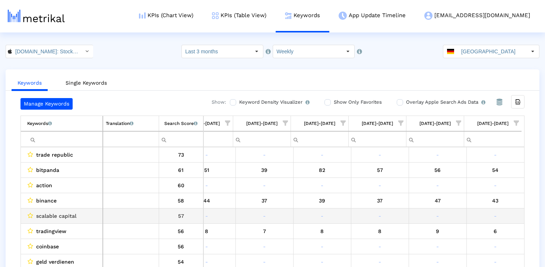
scroll to position [108, 0]
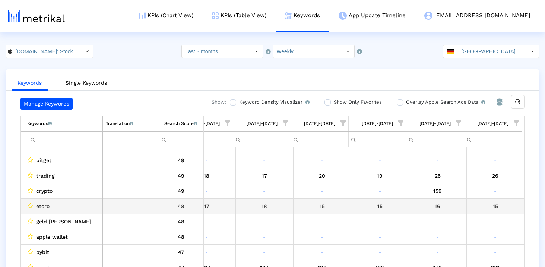
click at [43, 205] on span "etoro" at bounding box center [42, 206] width 13 height 10
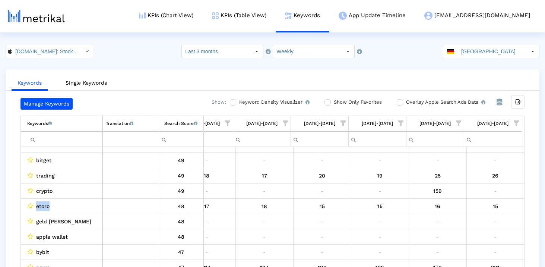
copy span "etoro"
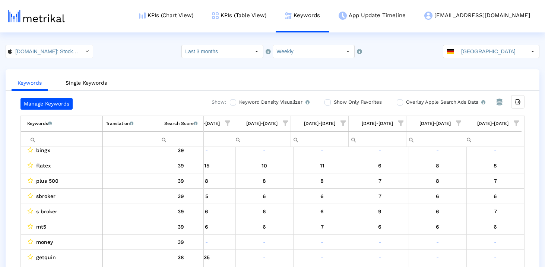
click at [44, 142] on input "Filter cell" at bounding box center [64, 139] width 75 height 12
type input "500"
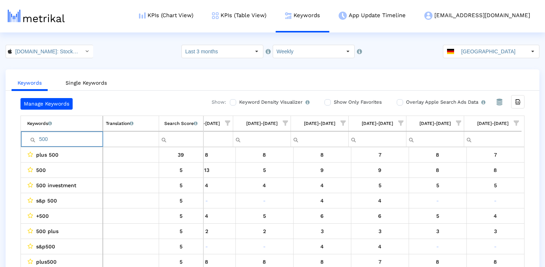
click at [48, 142] on input "500" at bounding box center [64, 139] width 75 height 12
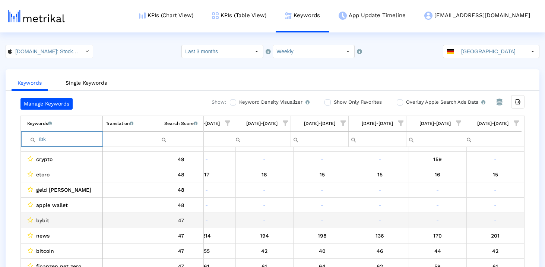
type input "ibkr"
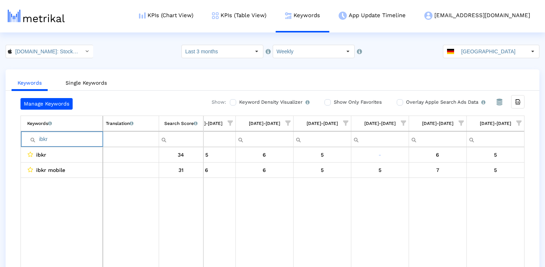
click at [56, 139] on input "ibkr" at bounding box center [64, 139] width 75 height 12
click at [1, 163] on div "Keywords Single Keywords Manage Keywords Show: Keyword Density Visualizer Turn …" at bounding box center [272, 175] width 545 height 213
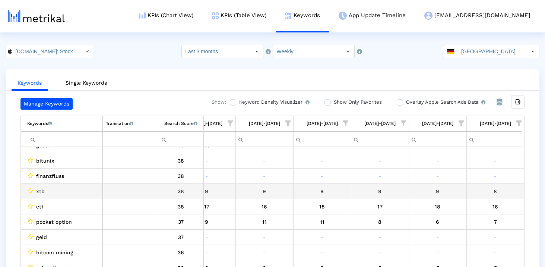
click at [42, 192] on span "xtb" at bounding box center [40, 191] width 9 height 10
copy span "xtb"
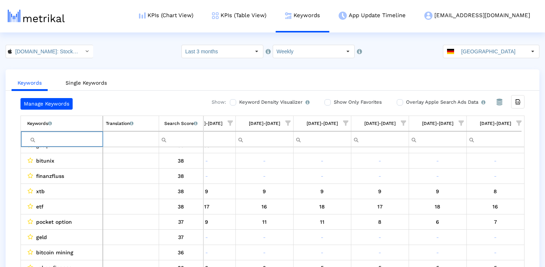
click at [73, 143] on input "Filter cell" at bounding box center [64, 139] width 75 height 12
paste input "xtb"
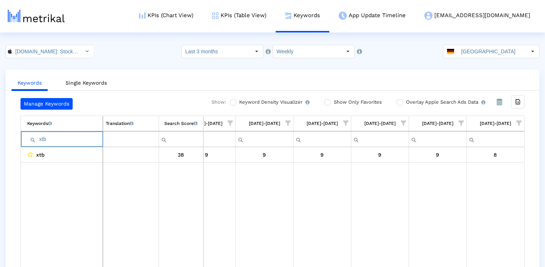
type input "xtb"
click at [45, 136] on input "xtb" at bounding box center [64, 139] width 75 height 12
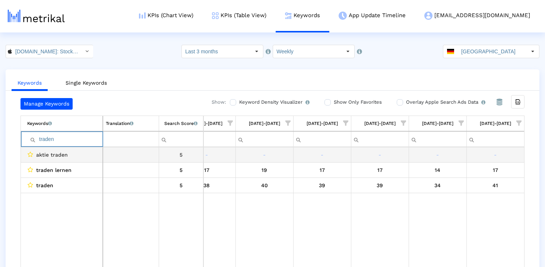
click at [75, 144] on input "traden" at bounding box center [64, 139] width 75 height 12
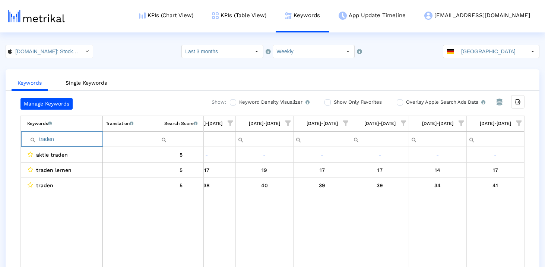
click at [75, 144] on input "traden" at bounding box center [64, 139] width 75 height 12
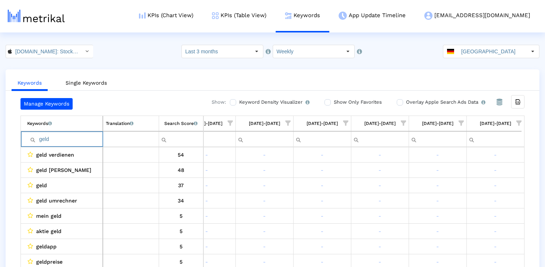
click at [96, 139] on input "geld" at bounding box center [64, 139] width 75 height 12
type input "cfd"
click at [52, 143] on input "cfd" at bounding box center [64, 139] width 75 height 12
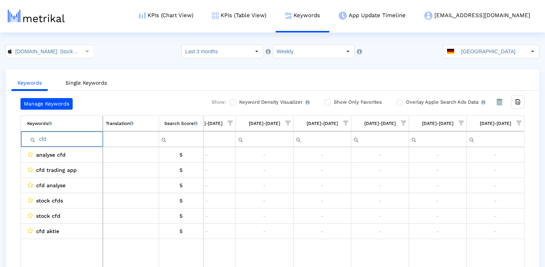
click at [52, 143] on input "cfd" at bounding box center [64, 139] width 75 height 12
click at [3, 160] on div "Keywords Single Keywords Manage Keywords Show: Keyword Density Visualizer Turn …" at bounding box center [272, 175] width 545 height 213
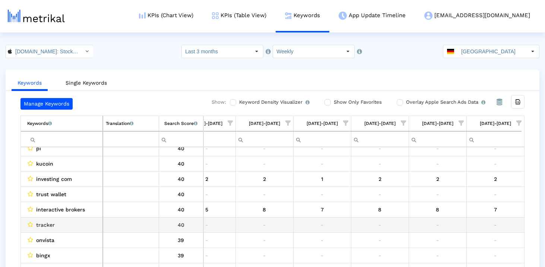
scroll to position [736, 0]
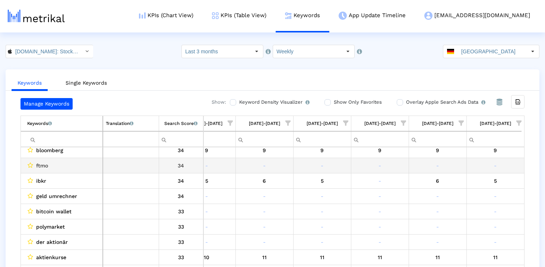
click at [43, 164] on span "ftmo" at bounding box center [42, 166] width 12 height 10
copy span "ftmo"
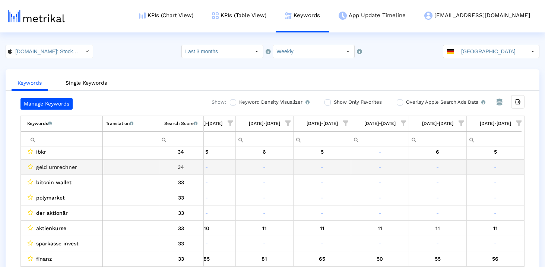
click at [40, 167] on span "geld umrechner" at bounding box center [56, 167] width 41 height 10
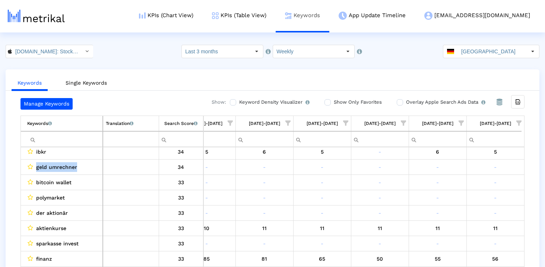
copy span "geld umrechner"
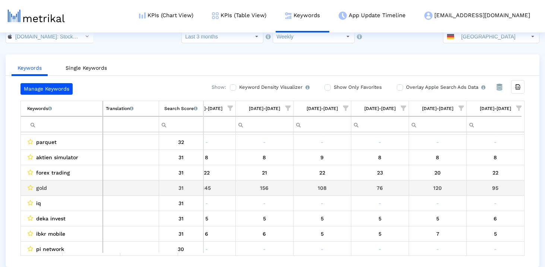
scroll to position [1564, 430]
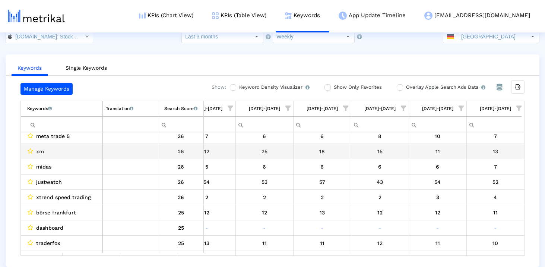
click at [39, 151] on span "xm" at bounding box center [40, 152] width 8 height 10
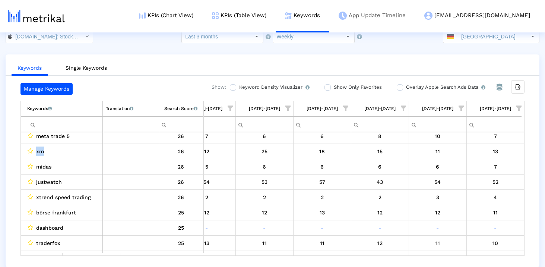
copy span "xm"
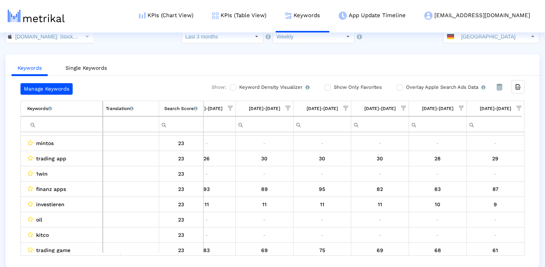
click at [81, 124] on input "Filter cell" at bounding box center [64, 124] width 75 height 12
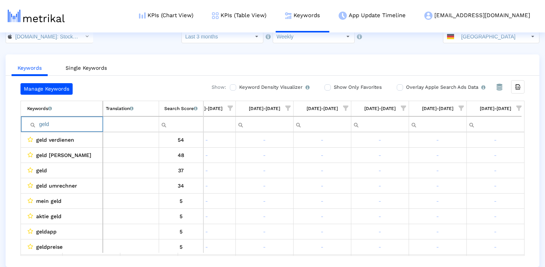
click at [70, 122] on input "geld" at bounding box center [64, 124] width 75 height 12
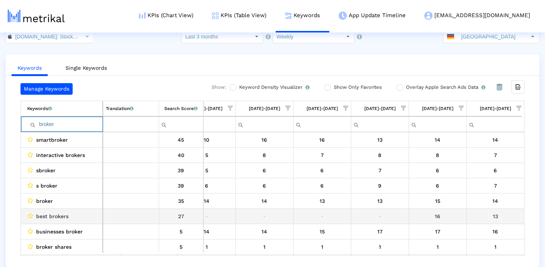
scroll to position [0, 0]
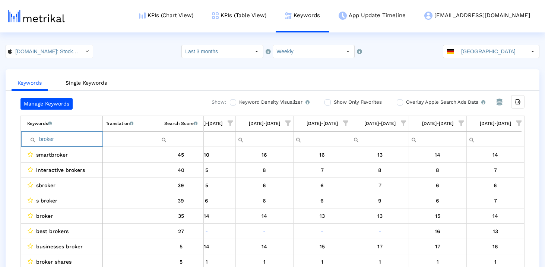
click at [54, 141] on input "broker" at bounding box center [64, 139] width 75 height 12
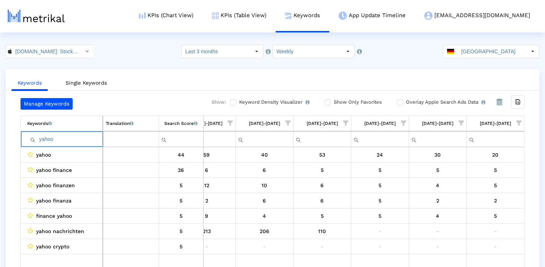
click at [77, 137] on input "yahoo" at bounding box center [64, 139] width 75 height 12
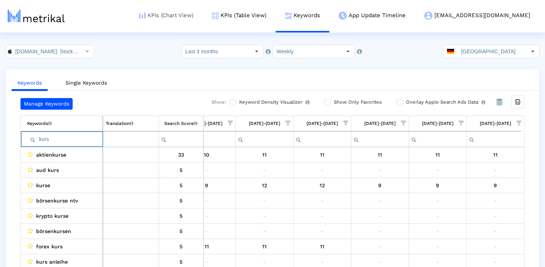
type input "kurs"
click at [67, 144] on input "kurs" at bounding box center [64, 139] width 75 height 12
click at [9, 172] on div "Manage Keywords Show: Keyword Density Visualizer Turn this on to view where and…" at bounding box center [273, 184] width 534 height 173
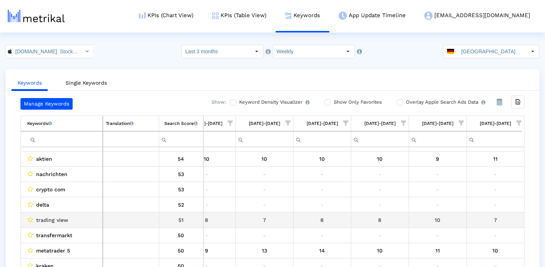
scroll to position [139, 0]
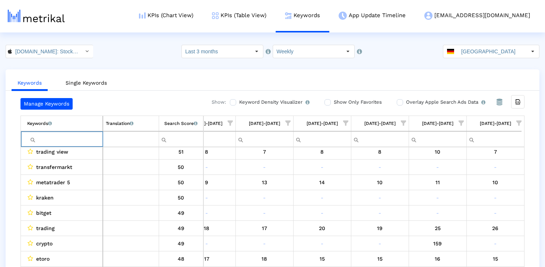
click at [63, 137] on input "Filter cell" at bounding box center [64, 139] width 75 height 12
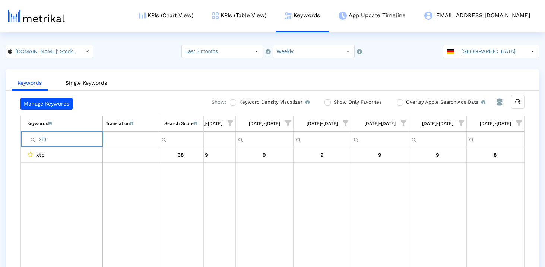
click at [74, 144] on input "xtb" at bounding box center [64, 139] width 75 height 12
type input "f"
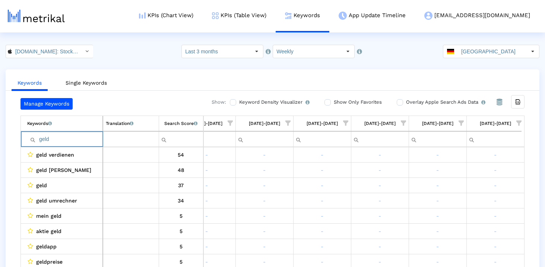
type input "geld"
click at [67, 139] on input "geld" at bounding box center [64, 139] width 75 height 12
click at [6, 198] on div "Manage Keywords Show: Keyword Density Visualizer Turn this on to view where and…" at bounding box center [273, 184] width 534 height 173
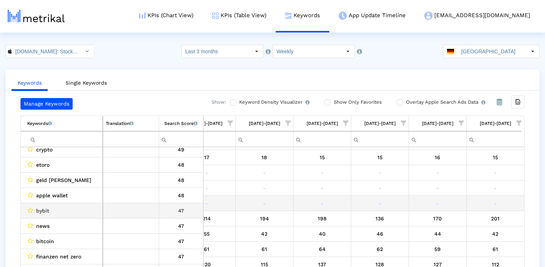
scroll to position [290, 0]
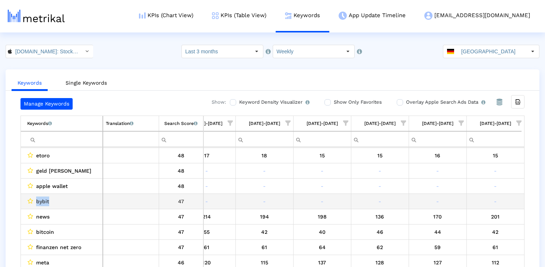
drag, startPoint x: 53, startPoint y: 201, endPoint x: 38, endPoint y: 201, distance: 14.9
click at [38, 201] on div "bybit" at bounding box center [63, 201] width 73 height 10
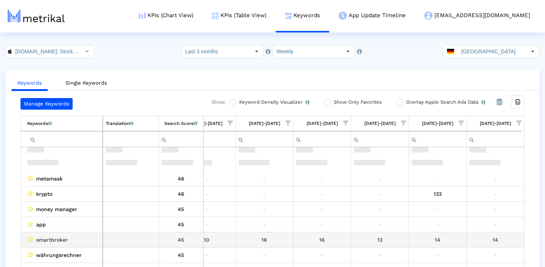
scroll to position [493, 0]
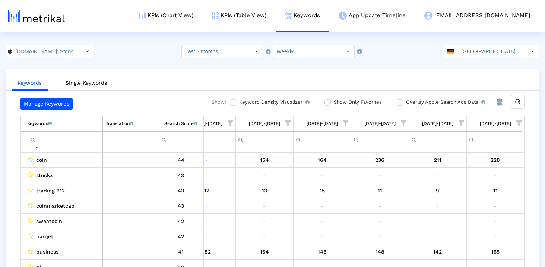
click at [59, 136] on input "Filter cell" at bounding box center [64, 139] width 75 height 12
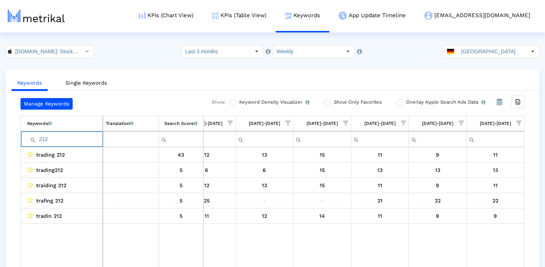
type input "212"
drag, startPoint x: 56, startPoint y: 139, endPoint x: 23, endPoint y: 141, distance: 33.2
click at [23, 141] on td "Contains Does not contain Starts with Ends with Equals Does not equal Reset 212" at bounding box center [62, 139] width 82 height 16
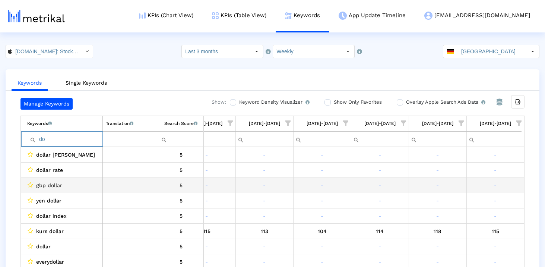
type input "d"
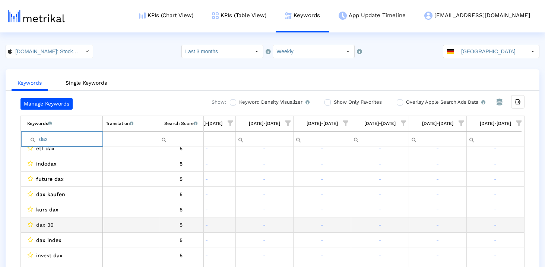
scroll to position [114, 0]
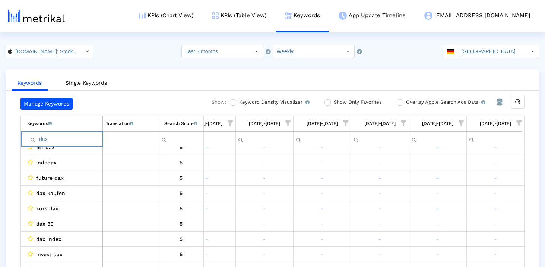
click at [61, 137] on input "dax" at bounding box center [64, 139] width 75 height 12
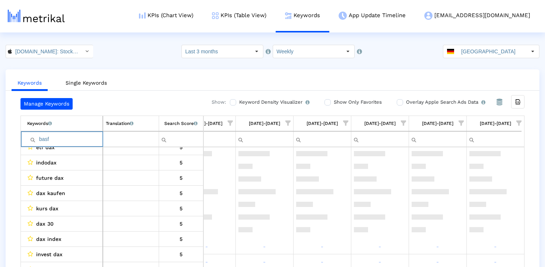
scroll to position [0, 0]
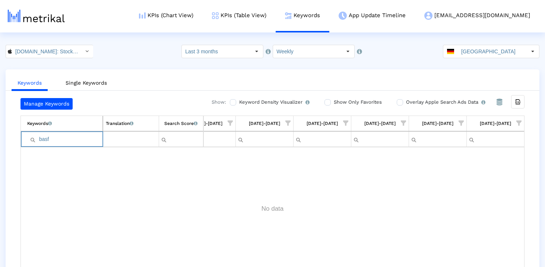
paste input "nasdaq"
click at [89, 140] on input "basfnasdaq" at bounding box center [64, 139] width 75 height 12
paste input "Filter cell"
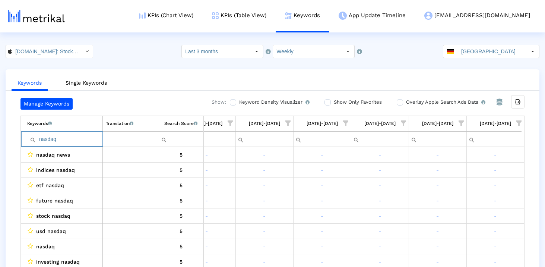
click at [84, 138] on input "nasdaq" at bounding box center [64, 139] width 75 height 12
click at [74, 139] on input "eur" at bounding box center [64, 139] width 75 height 12
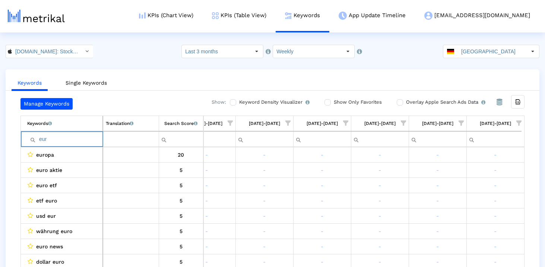
click at [74, 139] on input "eur" at bounding box center [64, 139] width 75 height 12
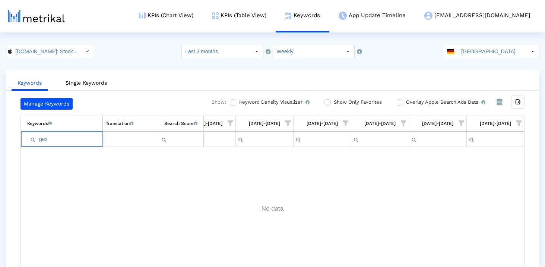
click at [85, 134] on input "gex" at bounding box center [64, 139] width 75 height 12
type input "ibkr"
